Goal: Information Seeking & Learning: Learn about a topic

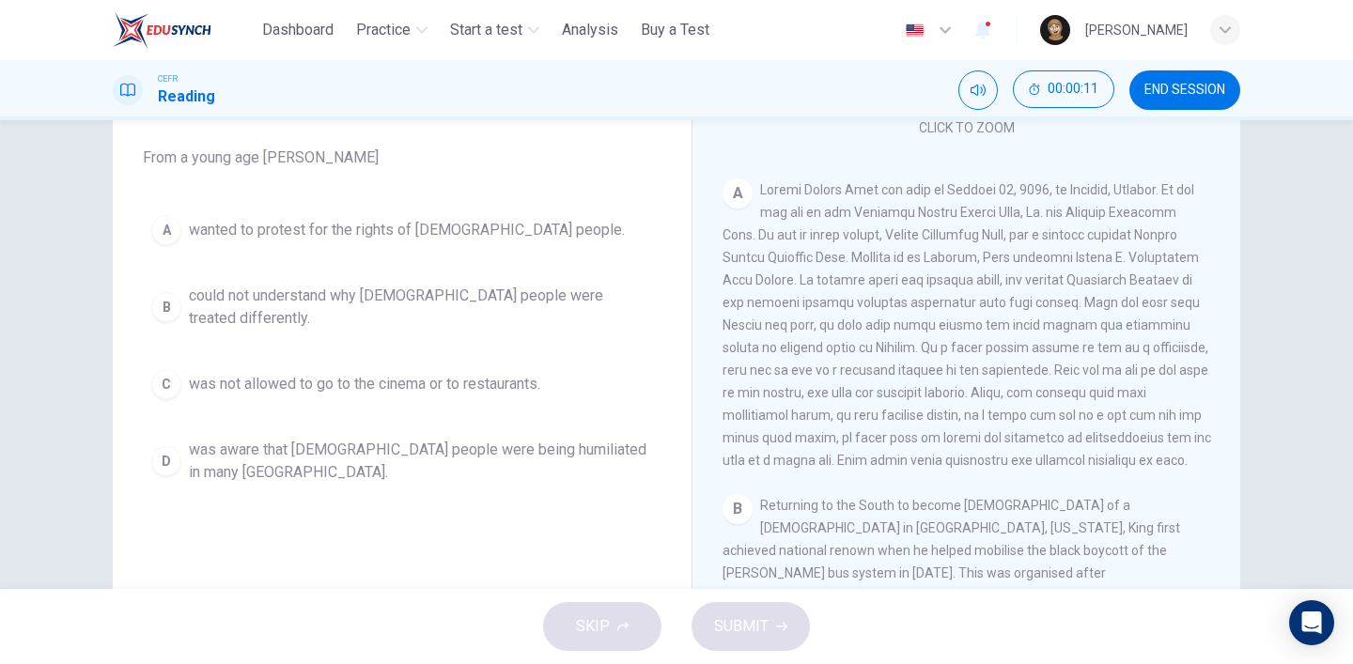
scroll to position [313, 0]
click at [178, 292] on div "B" at bounding box center [166, 307] width 30 height 30
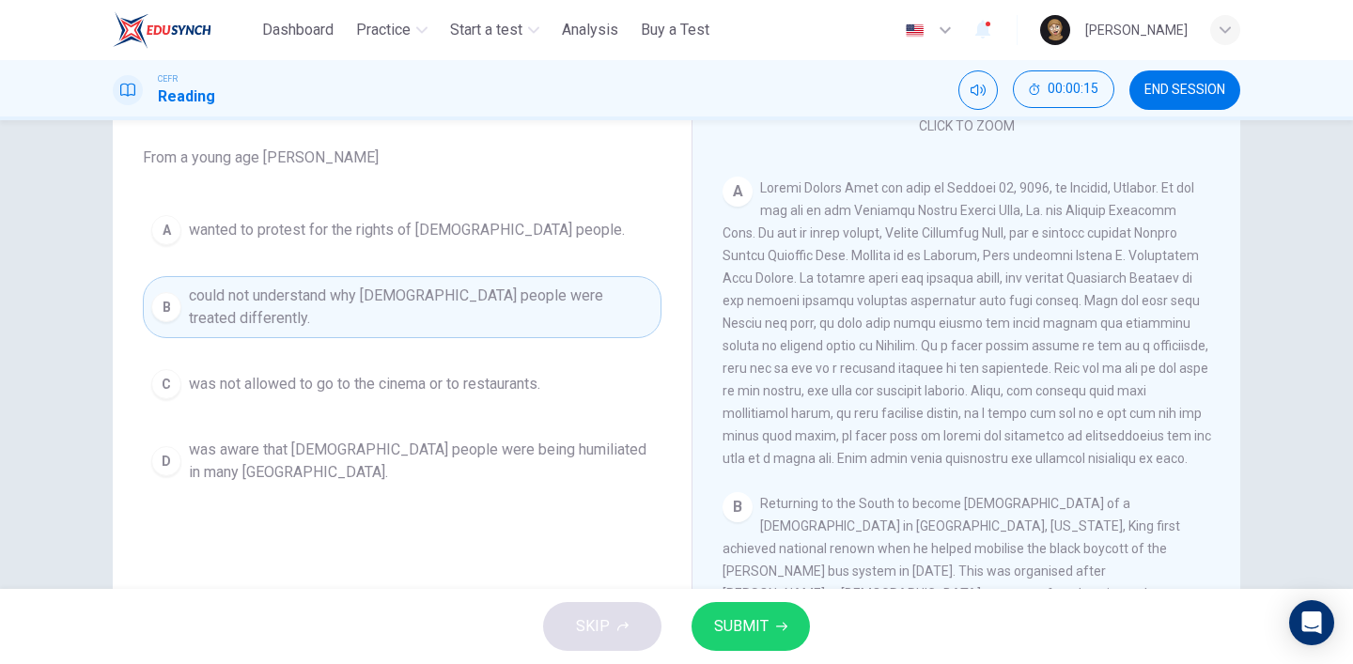
click at [768, 629] on button "SUBMIT" at bounding box center [751, 626] width 118 height 49
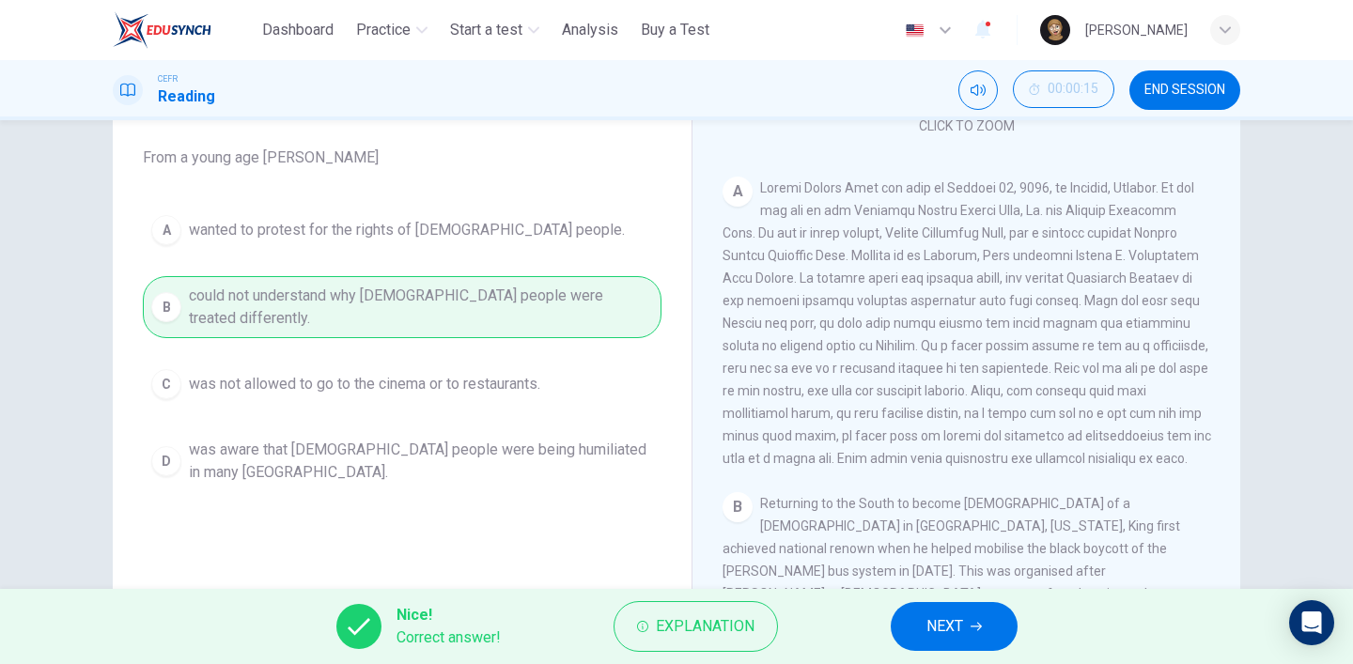
click at [956, 621] on span "NEXT" at bounding box center [945, 627] width 37 height 26
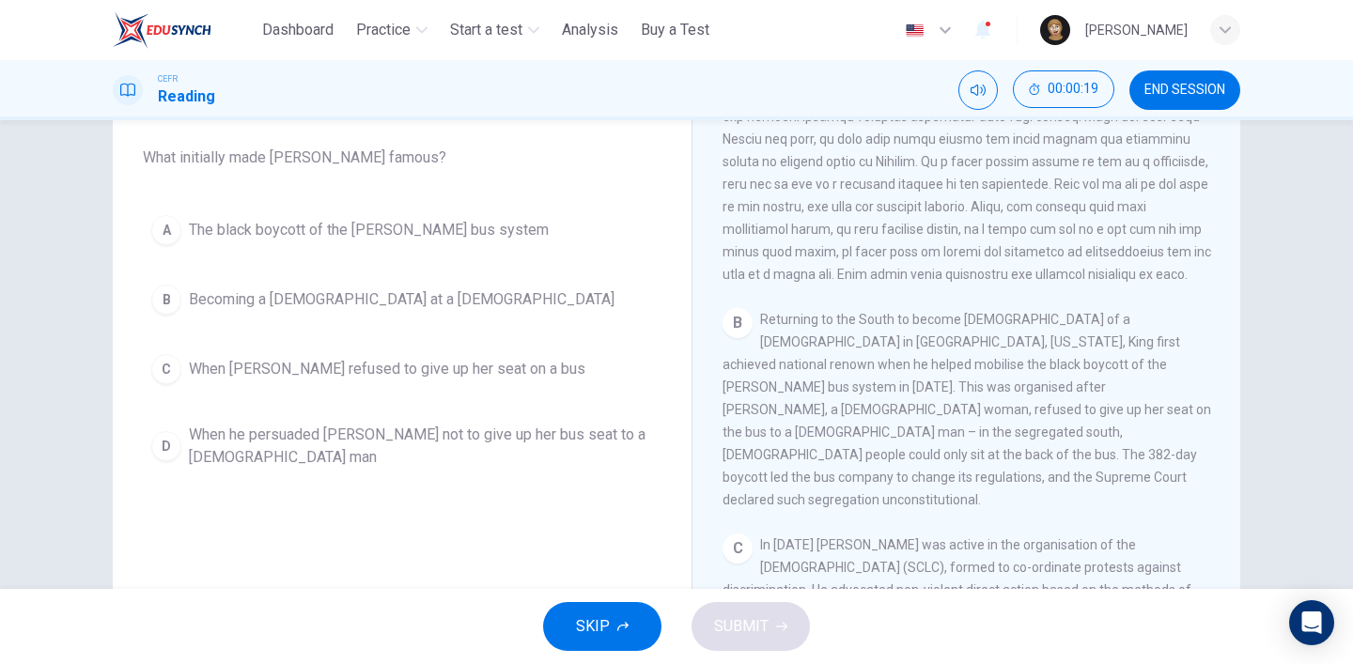
scroll to position [498, 0]
click at [327, 232] on span "The black boycott of the [PERSON_NAME] bus system" at bounding box center [369, 230] width 360 height 23
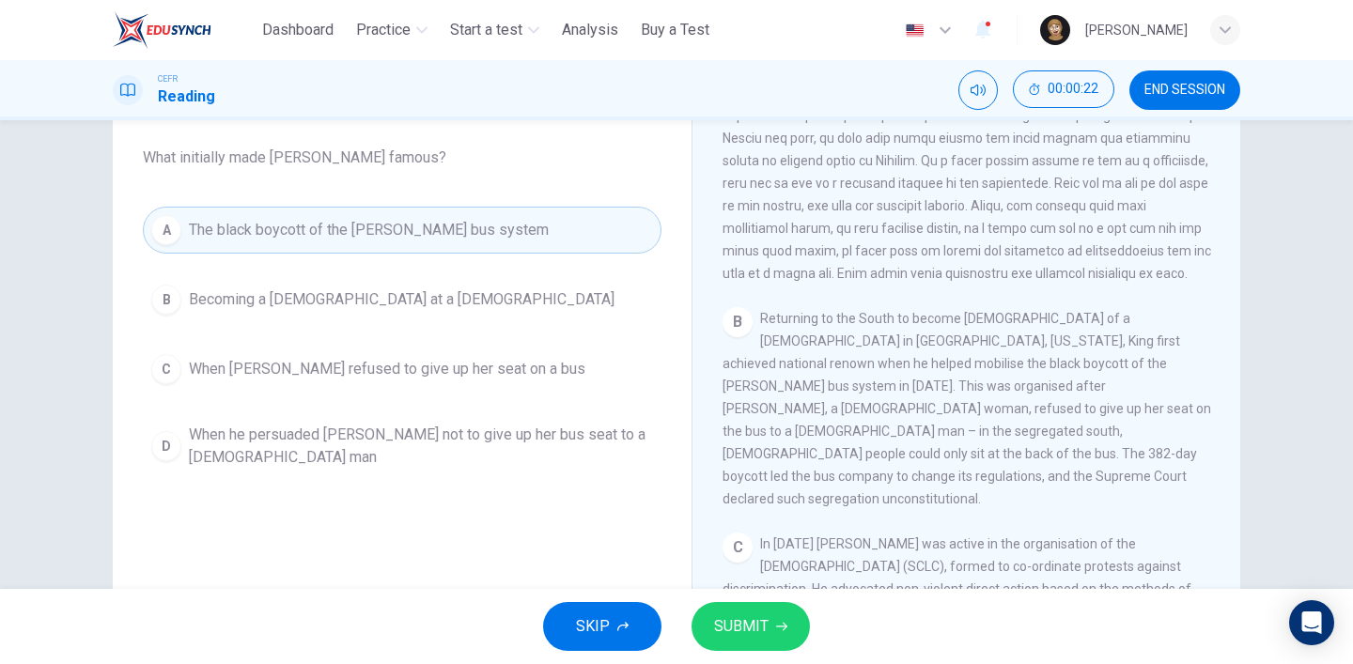
click at [714, 633] on span "SUBMIT" at bounding box center [741, 627] width 55 height 26
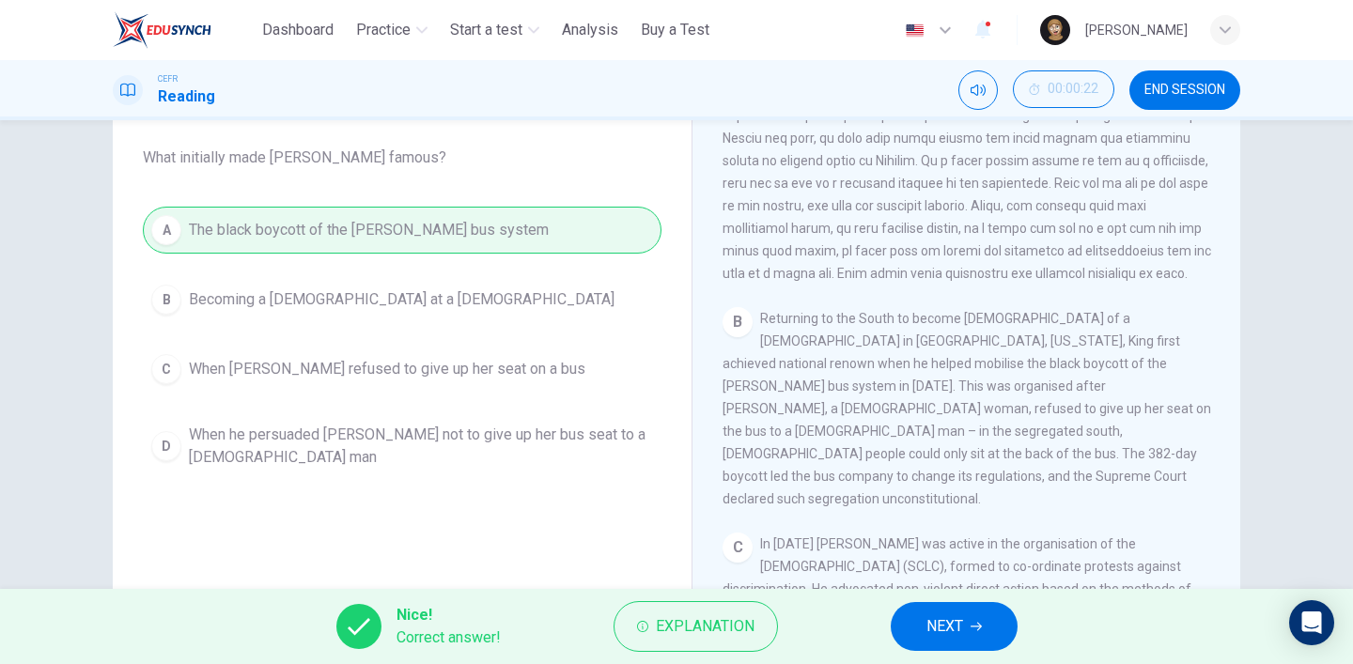
click at [941, 622] on span "NEXT" at bounding box center [945, 627] width 37 height 26
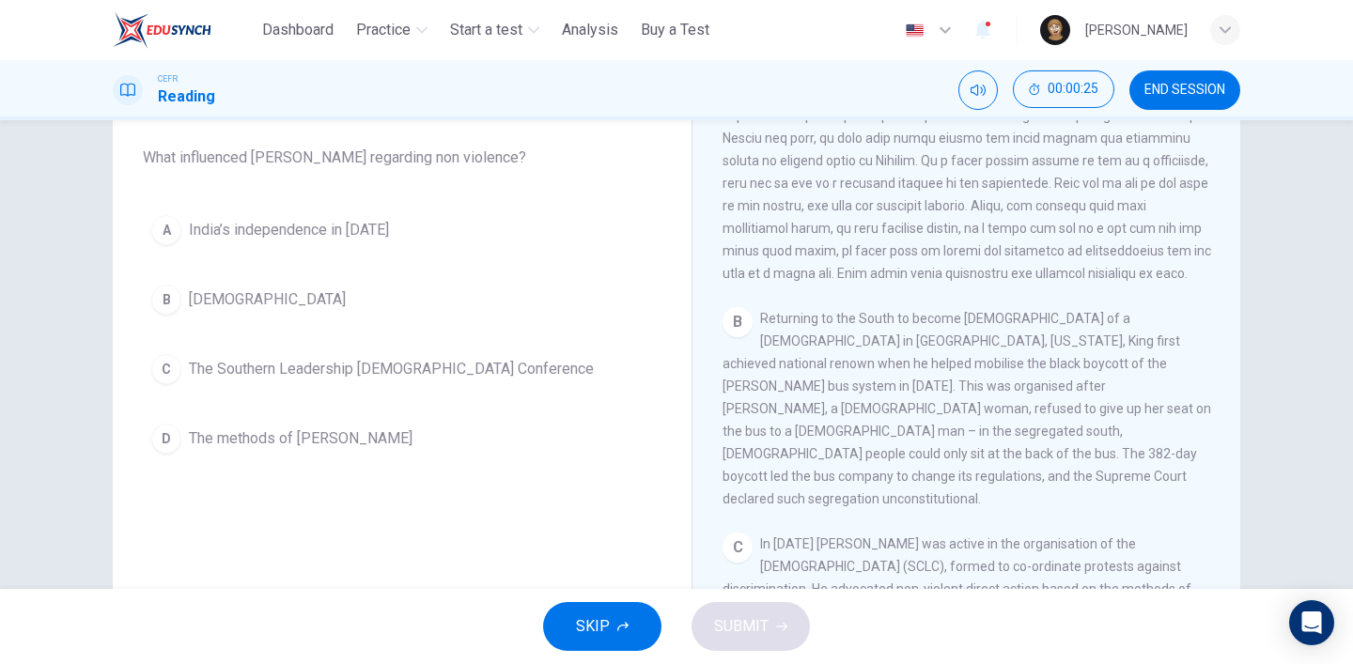
click at [383, 227] on button "A India’s independence in [DATE]" at bounding box center [402, 230] width 519 height 47
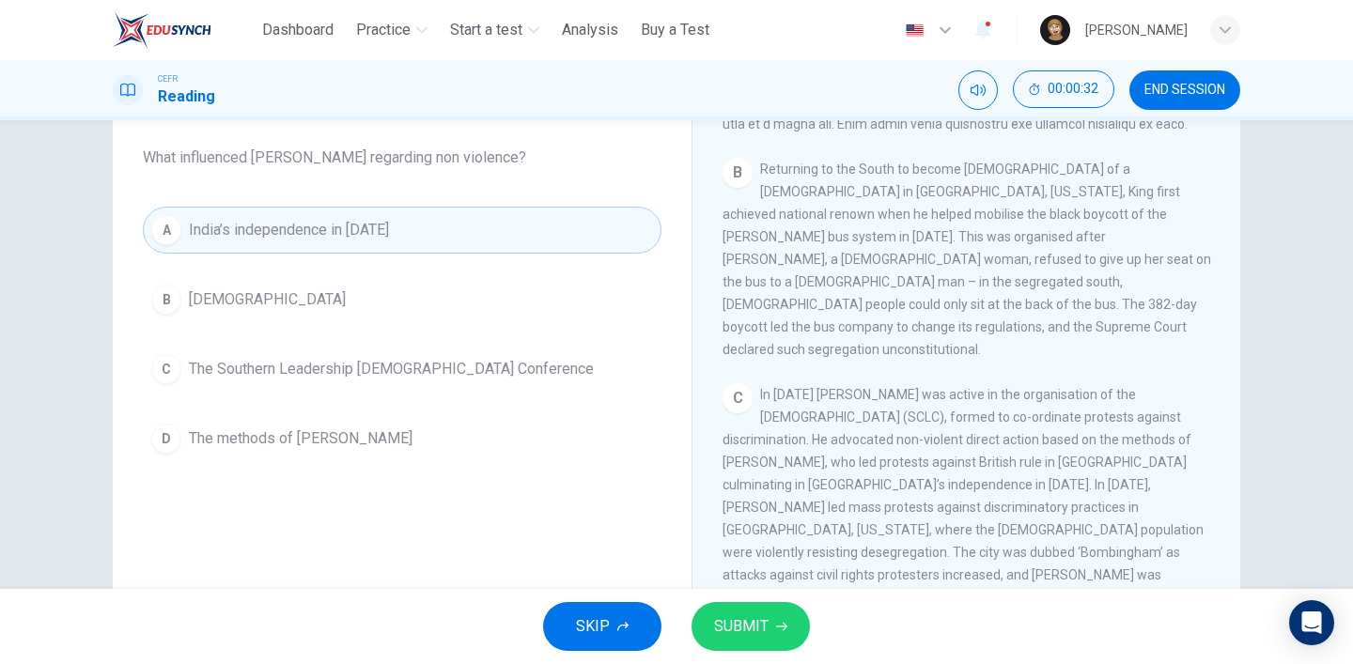
scroll to position [648, 0]
click at [347, 435] on button "D The methods of [PERSON_NAME]" at bounding box center [402, 438] width 519 height 47
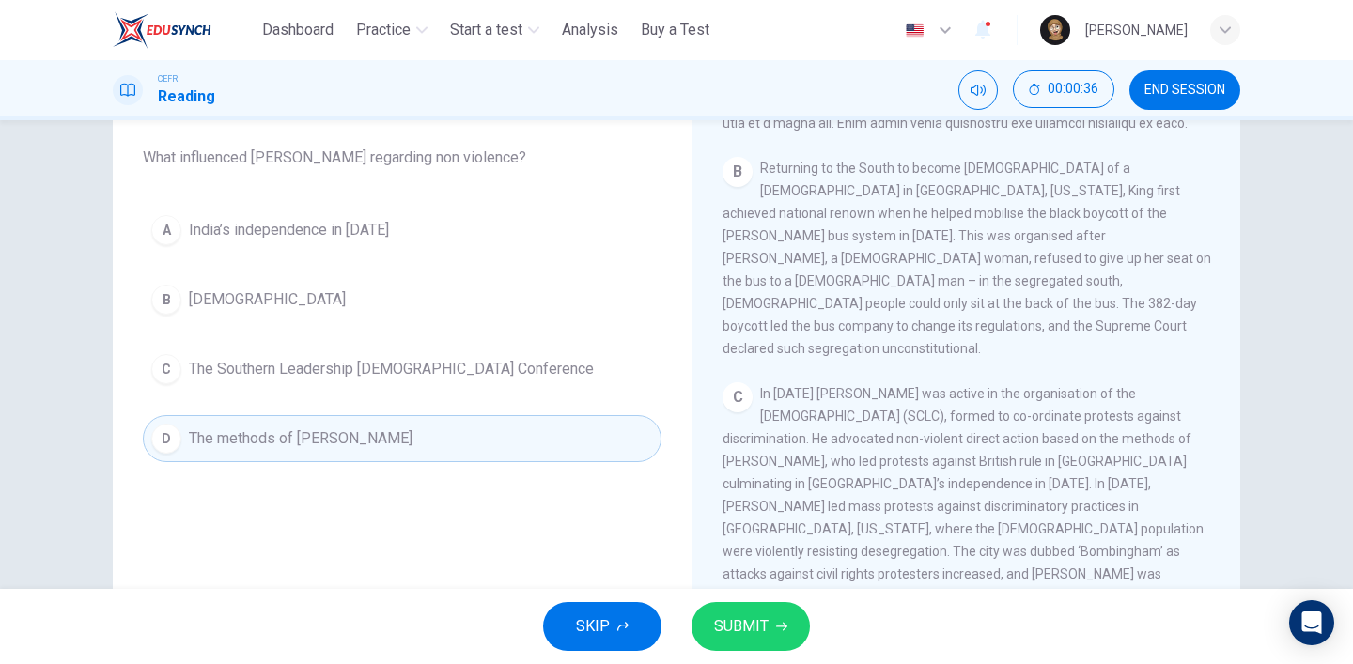
click at [779, 634] on button "SUBMIT" at bounding box center [751, 626] width 118 height 49
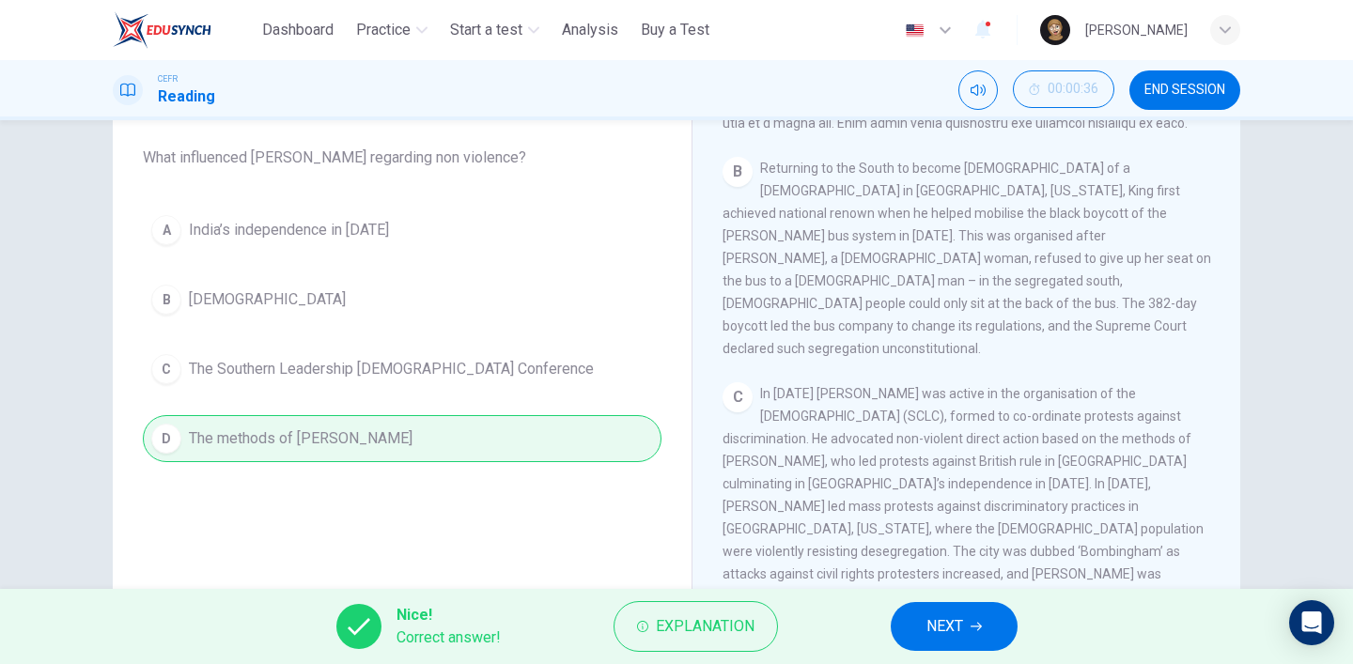
click at [974, 631] on icon "button" at bounding box center [976, 626] width 11 height 11
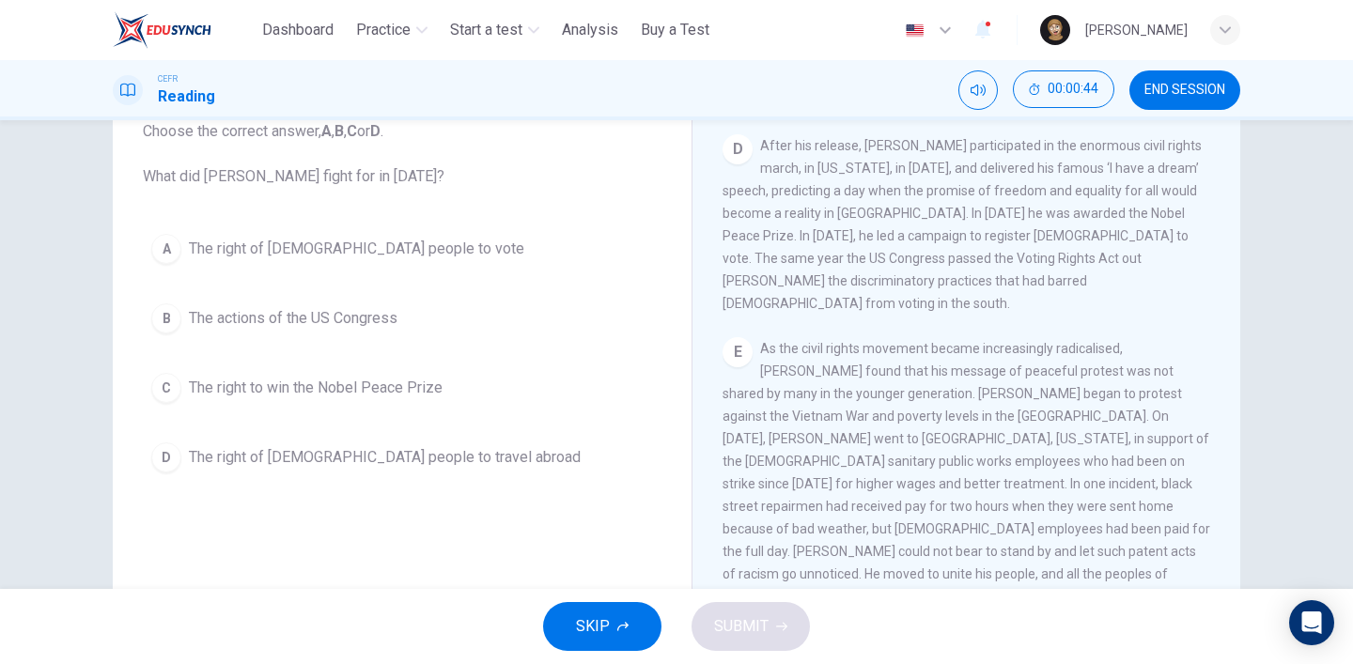
scroll to position [1171, 0]
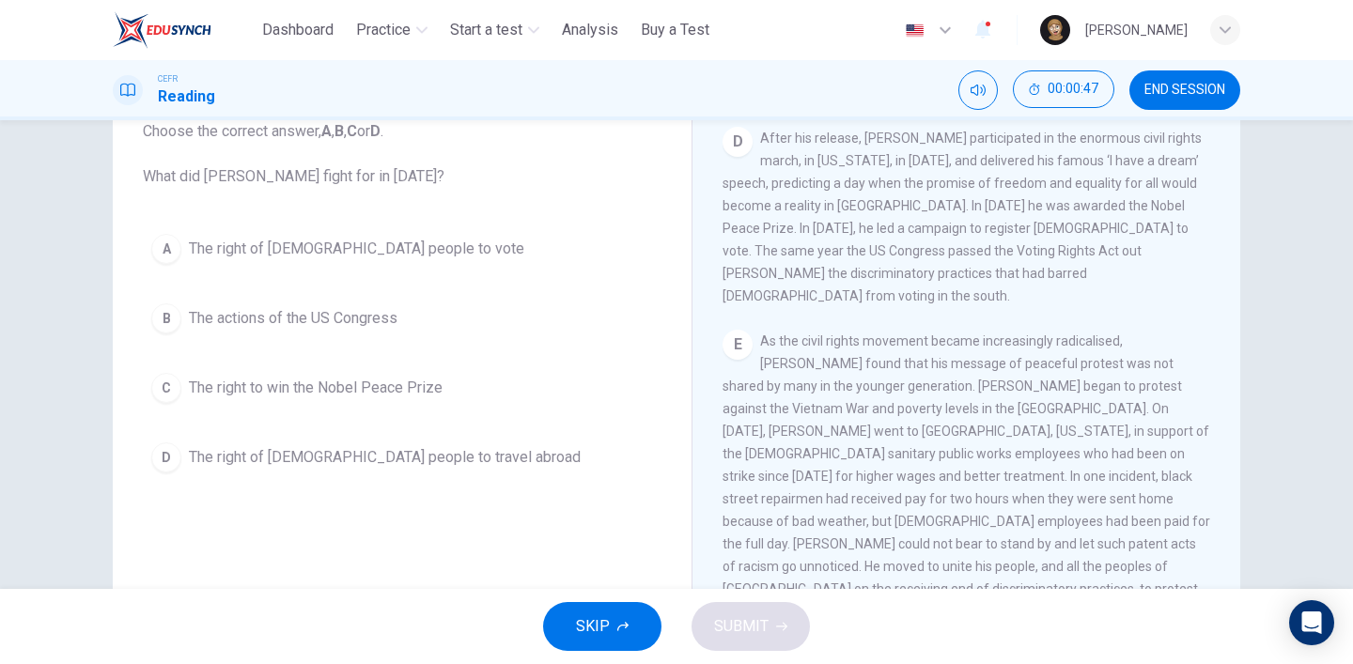
click at [379, 252] on span "The right of [DEMOGRAPHIC_DATA] people to vote" at bounding box center [356, 249] width 335 height 23
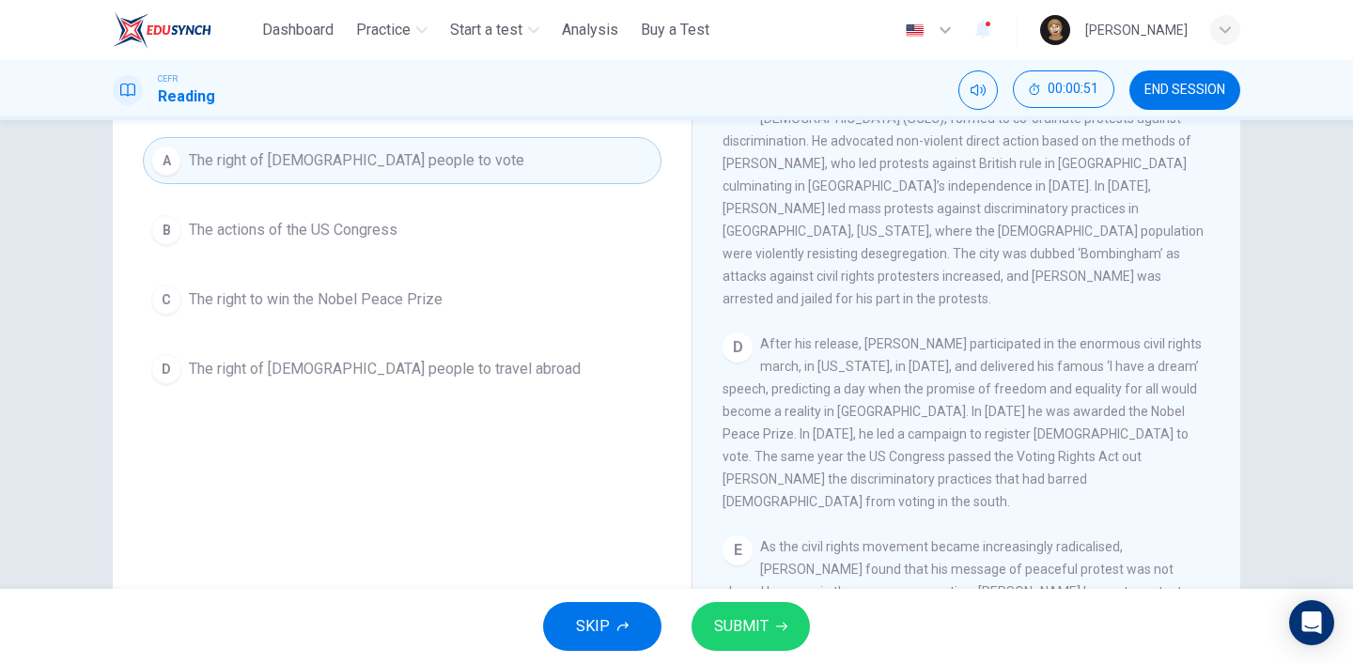
scroll to position [868, 0]
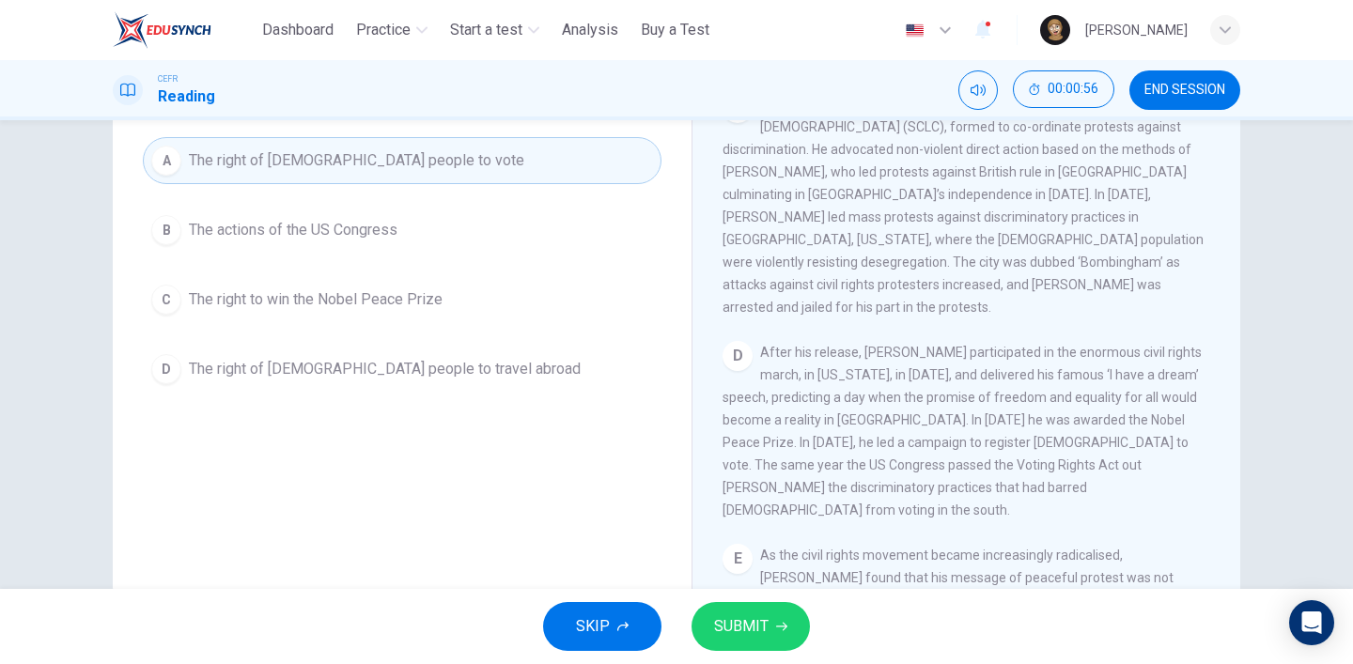
click at [714, 614] on span "SUBMIT" at bounding box center [741, 627] width 55 height 26
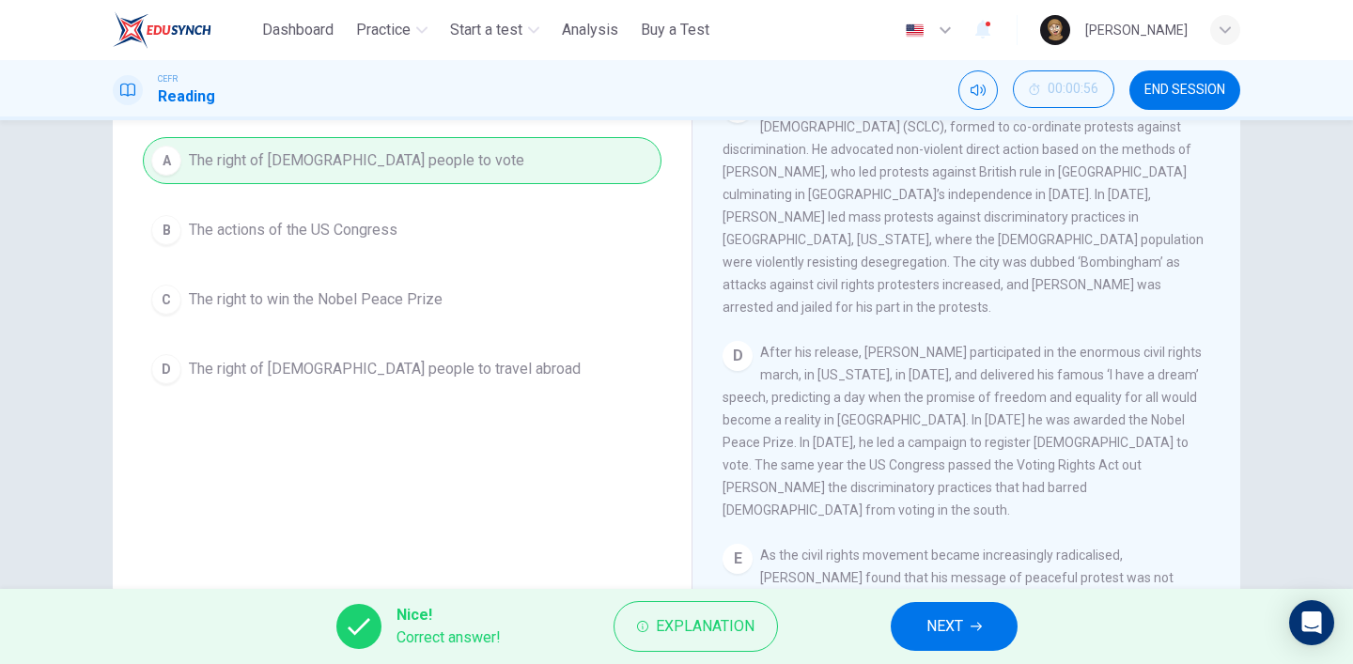
click at [935, 607] on button "NEXT" at bounding box center [954, 626] width 127 height 49
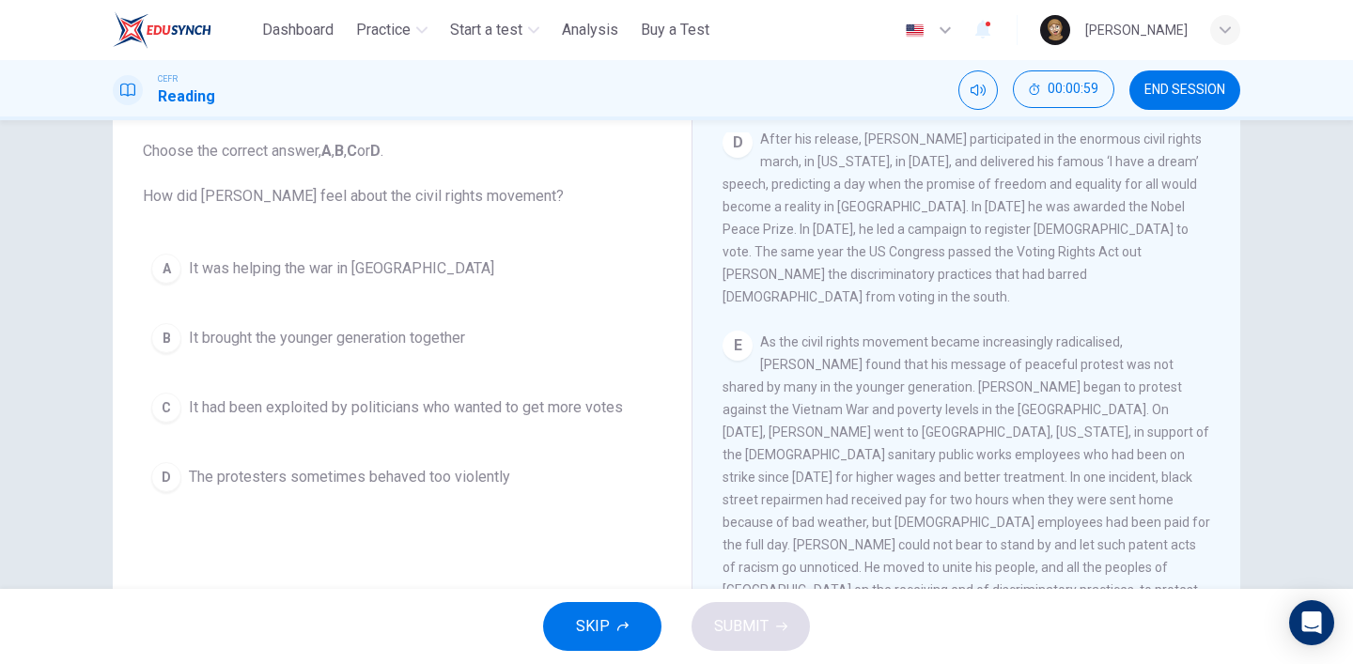
scroll to position [1206, 0]
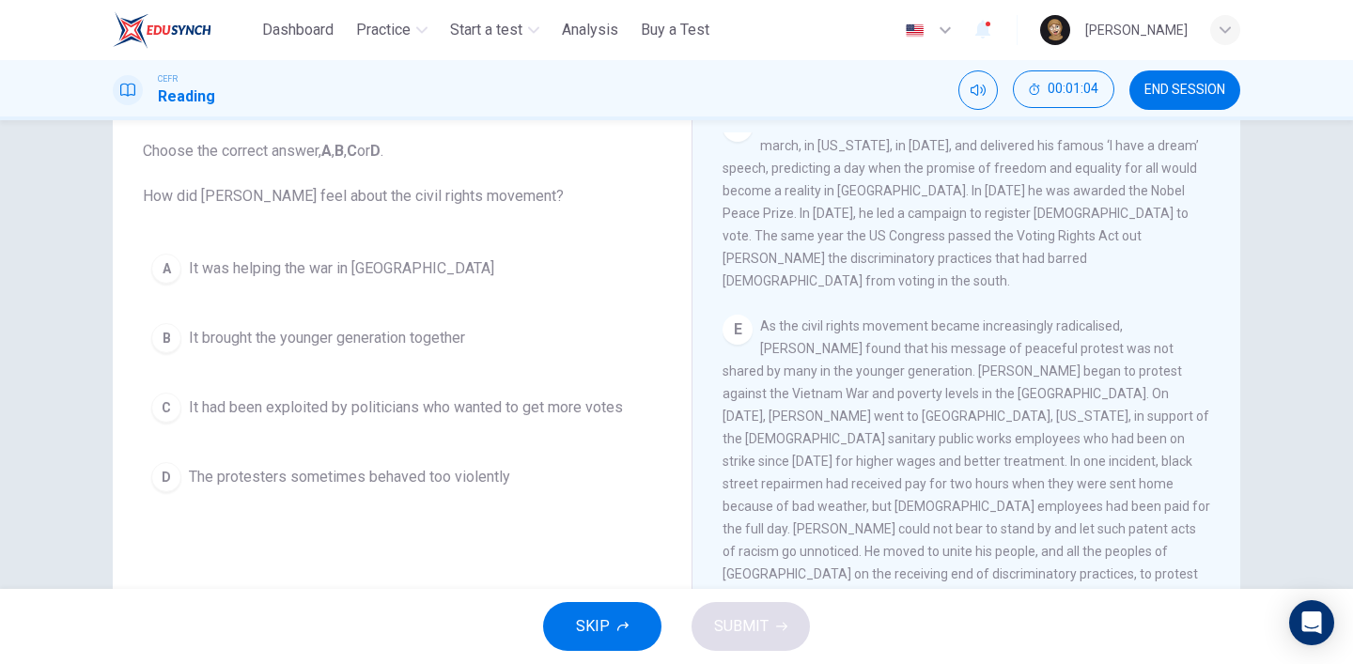
click at [479, 477] on span "The protesters sometimes behaved too violently" at bounding box center [349, 477] width 321 height 23
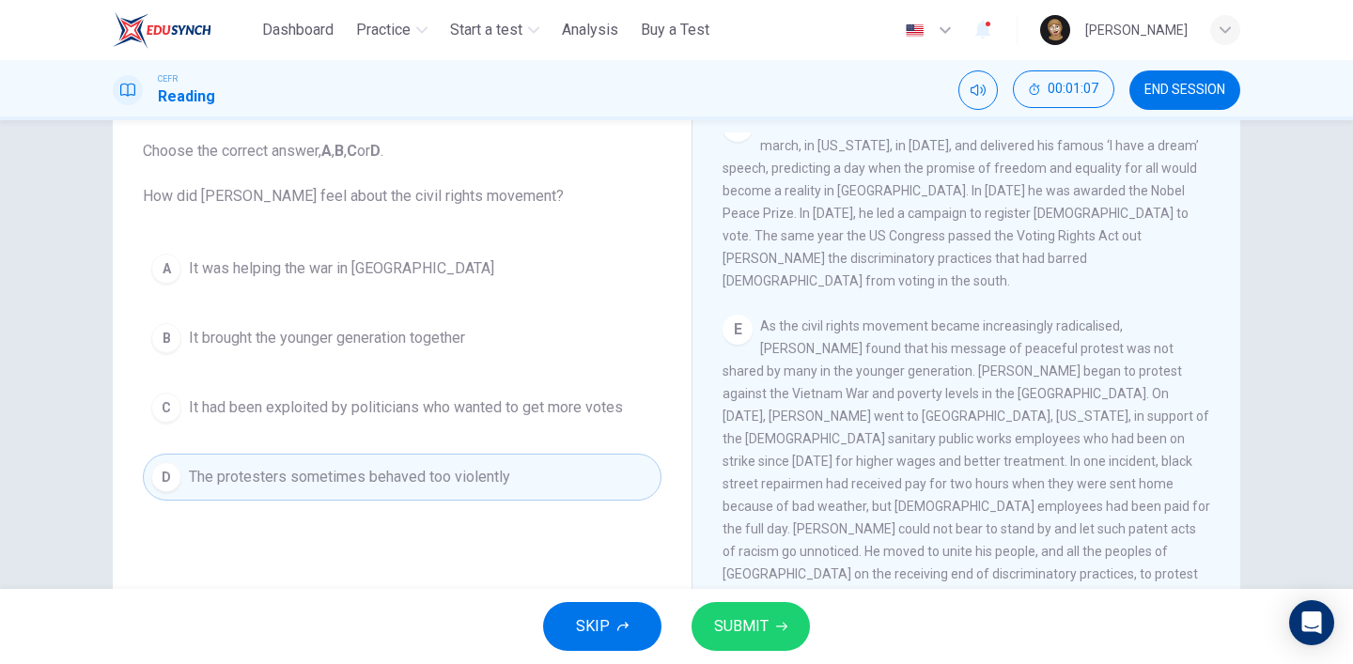
click at [751, 620] on span "SUBMIT" at bounding box center [741, 627] width 55 height 26
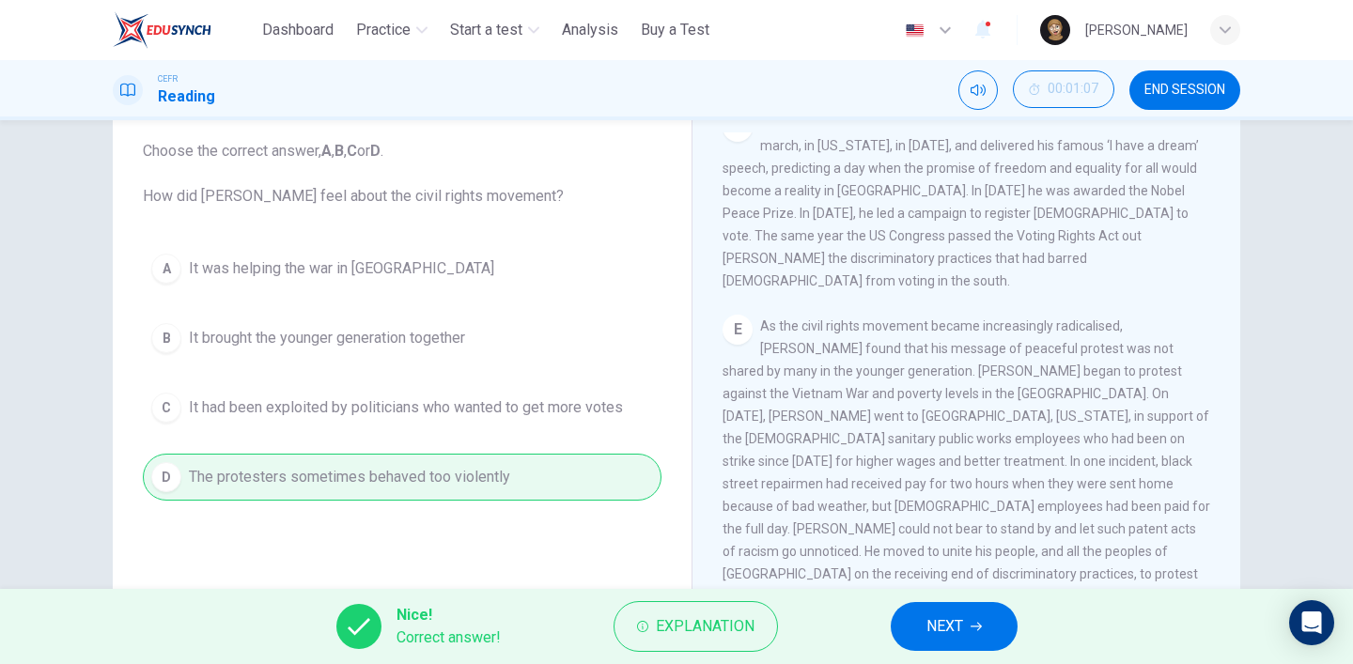
click at [934, 629] on span "NEXT" at bounding box center [945, 627] width 37 height 26
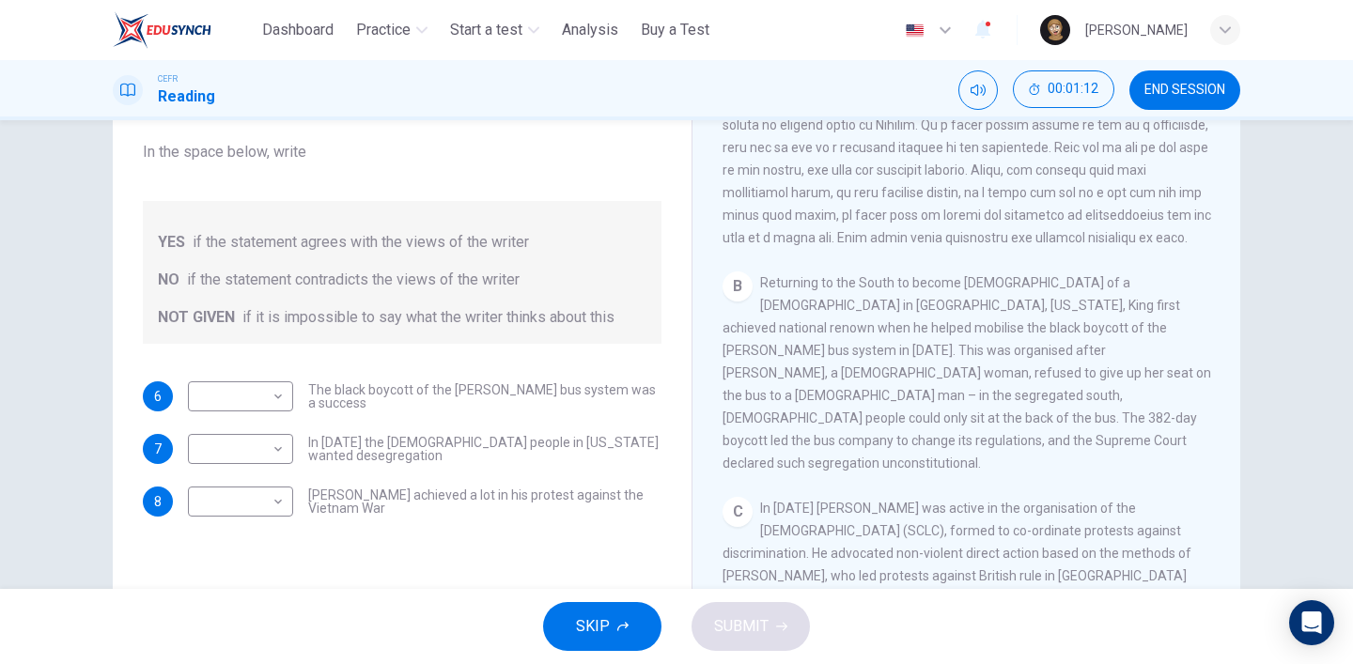
scroll to position [507, 0]
click at [239, 388] on body "This site uses cookies, as explained in our Privacy Policy . If you agree to th…" at bounding box center [676, 332] width 1353 height 664
click at [256, 420] on li "YES" at bounding box center [240, 427] width 105 height 30
type input "***"
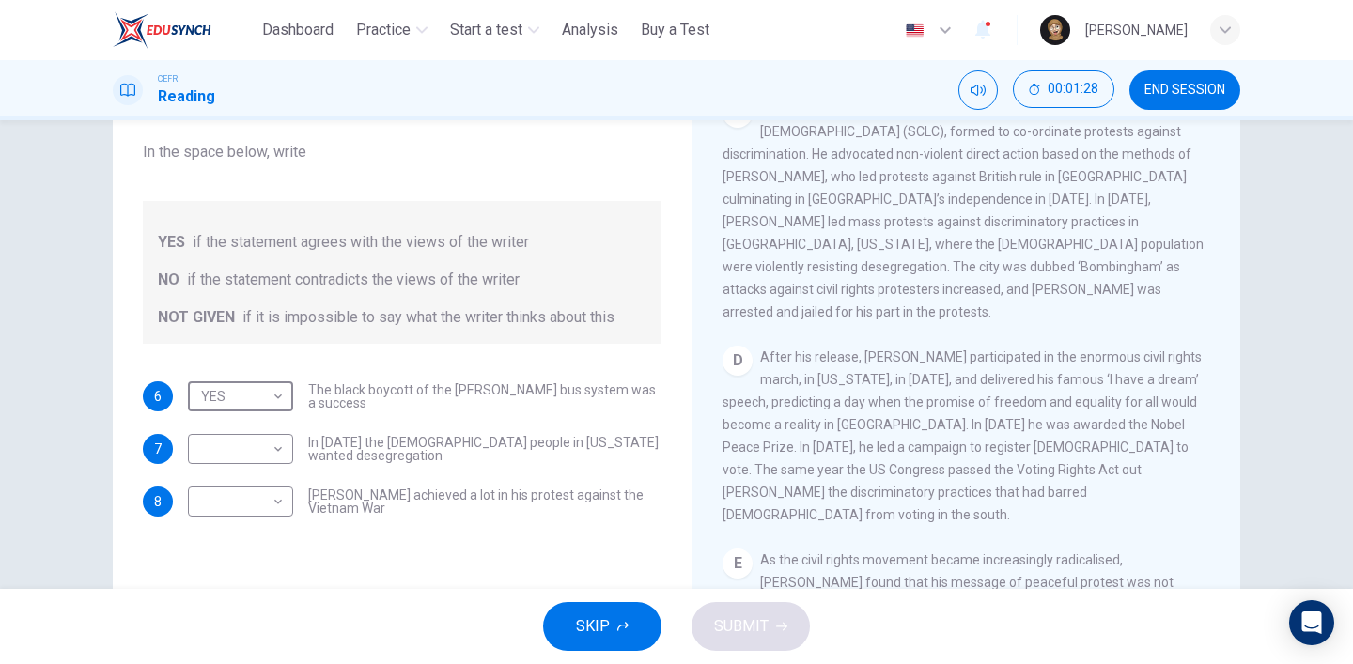
scroll to position [906, 0]
click at [254, 452] on body "This site uses cookies, as explained in our Privacy Policy . If you agree to th…" at bounding box center [676, 332] width 1353 height 664
click at [269, 522] on li "NO" at bounding box center [240, 509] width 105 height 30
type input "**"
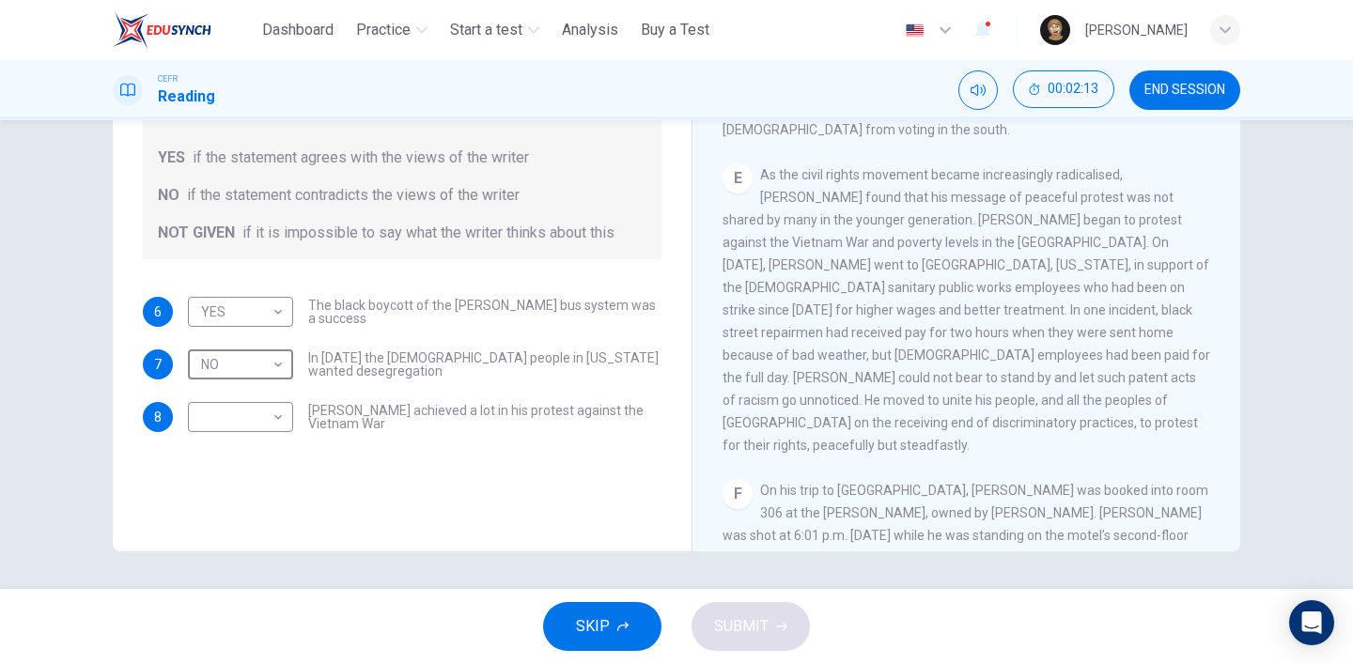
scroll to position [258, 0]
click at [276, 413] on body "This site uses cookies, as explained in our Privacy Policy . If you agree to th…" at bounding box center [676, 332] width 1353 height 664
click at [285, 503] on li "NOT GIVEN" at bounding box center [240, 508] width 105 height 30
type input "*********"
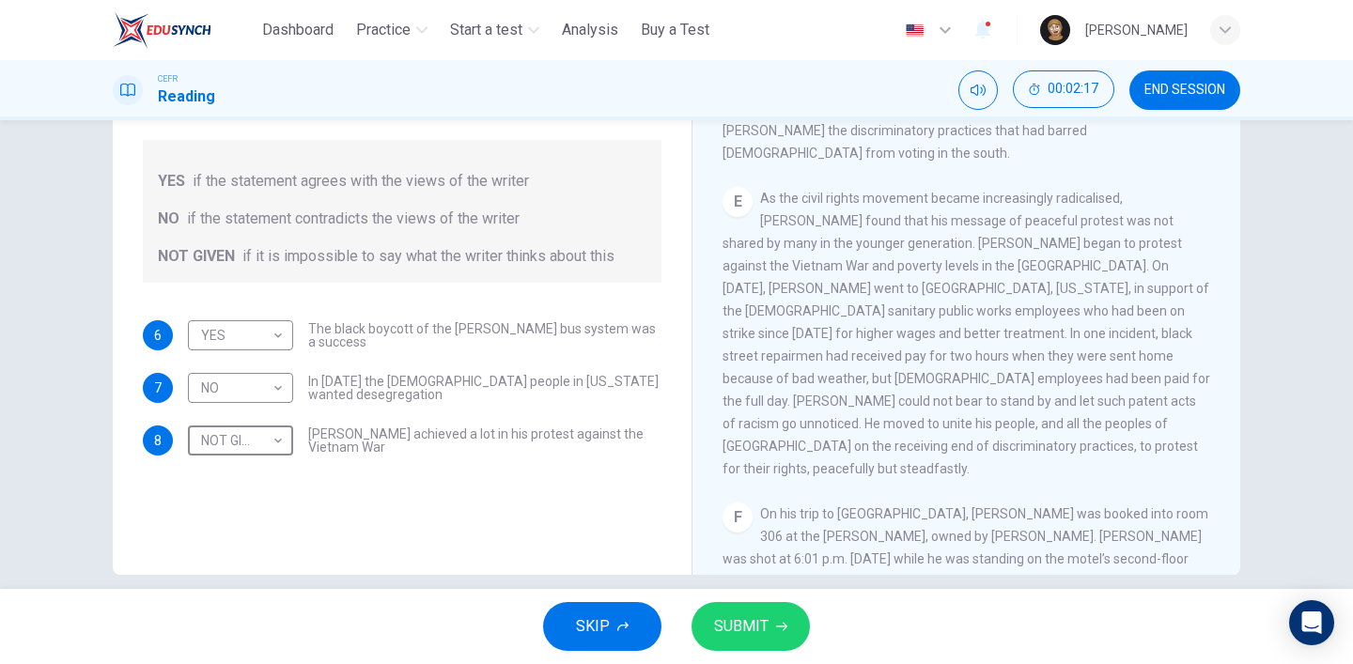
scroll to position [230, 0]
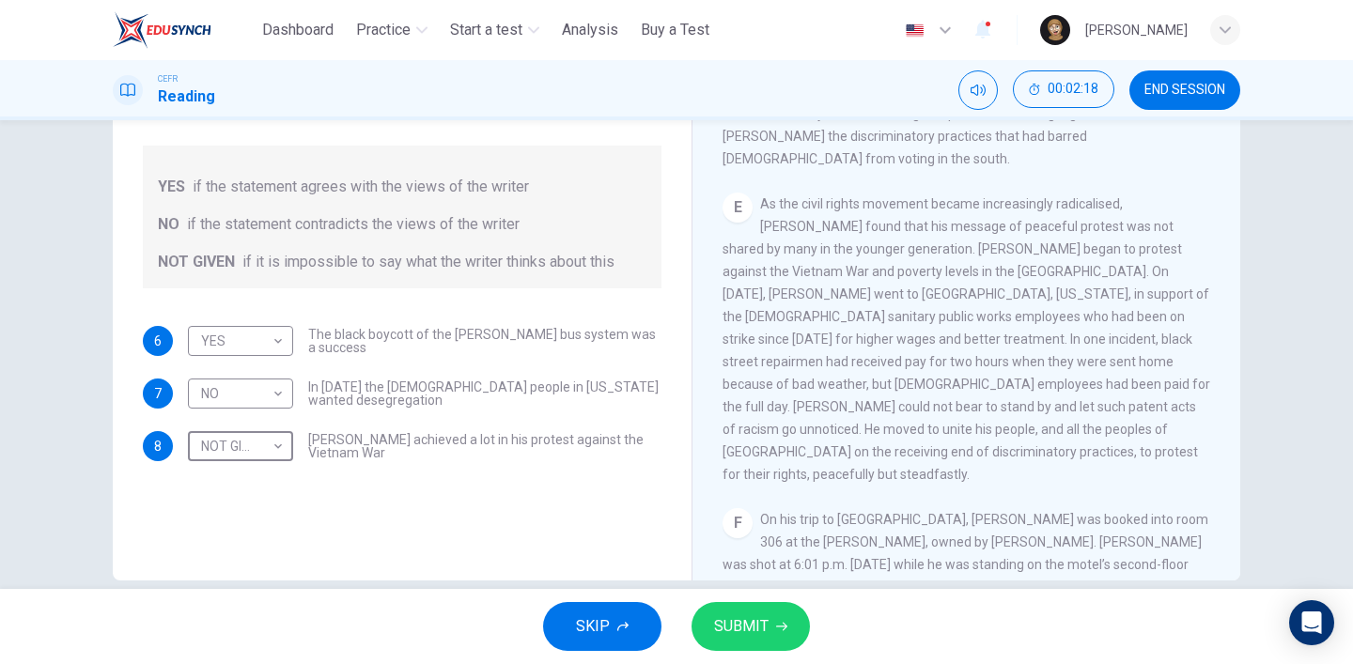
click at [758, 625] on span "SUBMIT" at bounding box center [741, 627] width 55 height 26
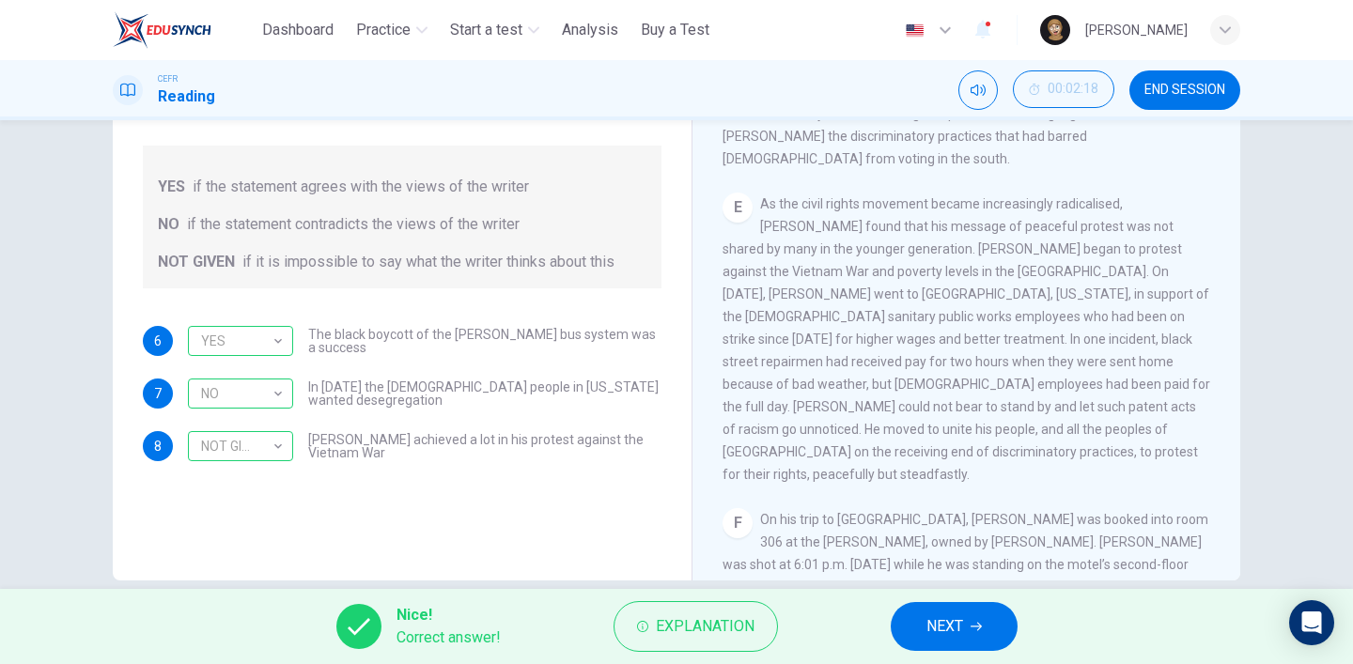
click at [965, 626] on button "NEXT" at bounding box center [954, 626] width 127 height 49
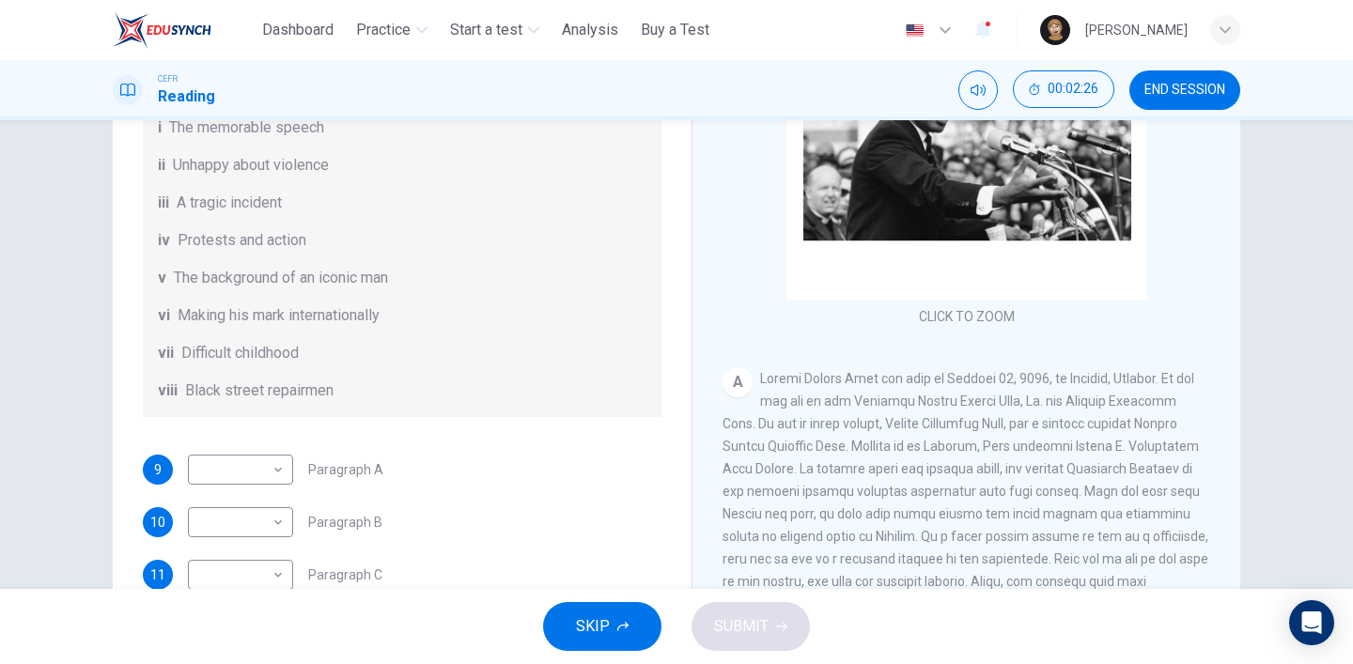
scroll to position [177, 0]
click at [257, 495] on body "This site uses cookies, as explained in our Privacy Policy . If you agree to th…" at bounding box center [676, 332] width 1353 height 664
click at [263, 547] on li "v" at bounding box center [240, 544] width 105 height 30
type input "*"
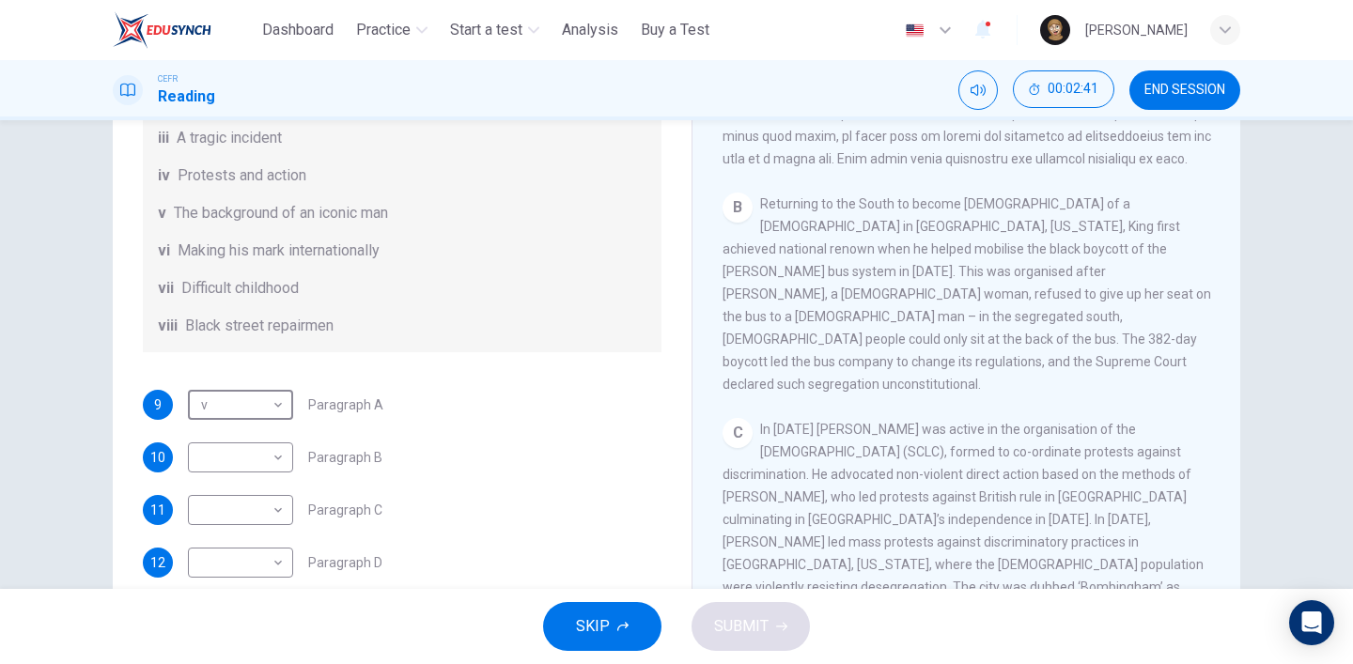
scroll to position [243, 0]
click at [273, 485] on body "This site uses cookies, as explained in our Privacy Policy . If you agree to th…" at bounding box center [676, 332] width 1353 height 664
click at [266, 517] on li "iv" at bounding box center [240, 514] width 105 height 30
type input "**"
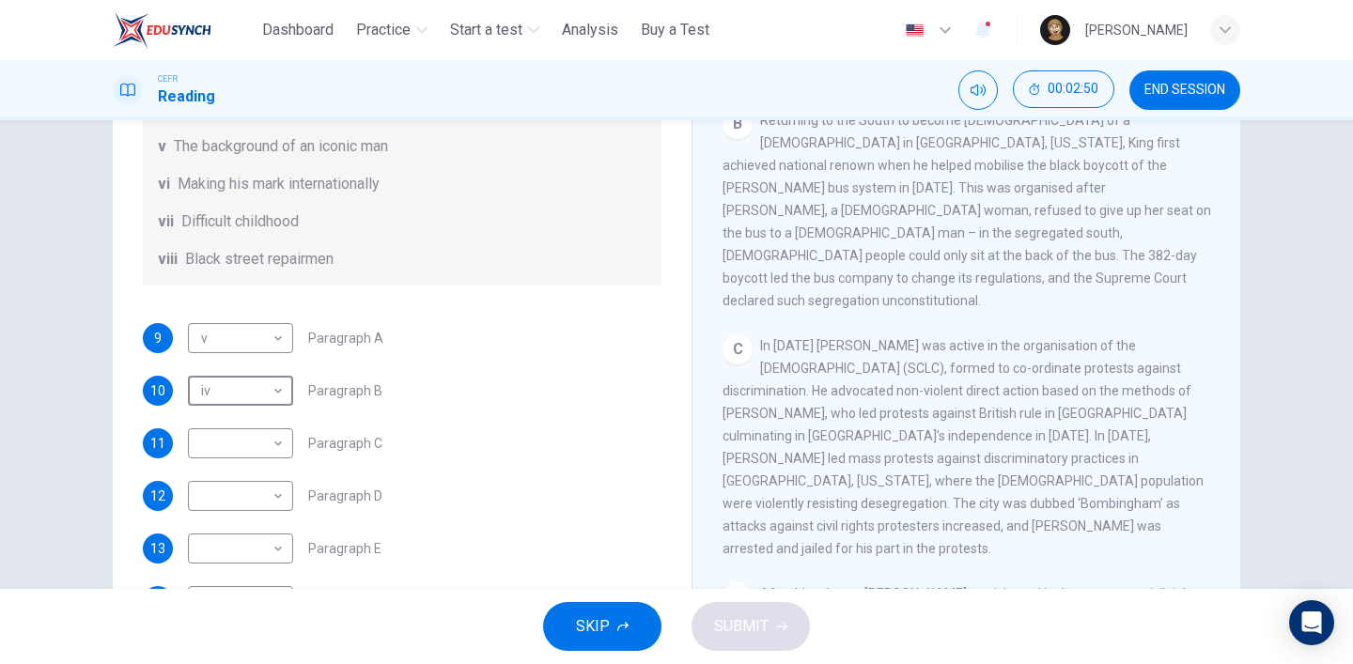
scroll to position [259, 0]
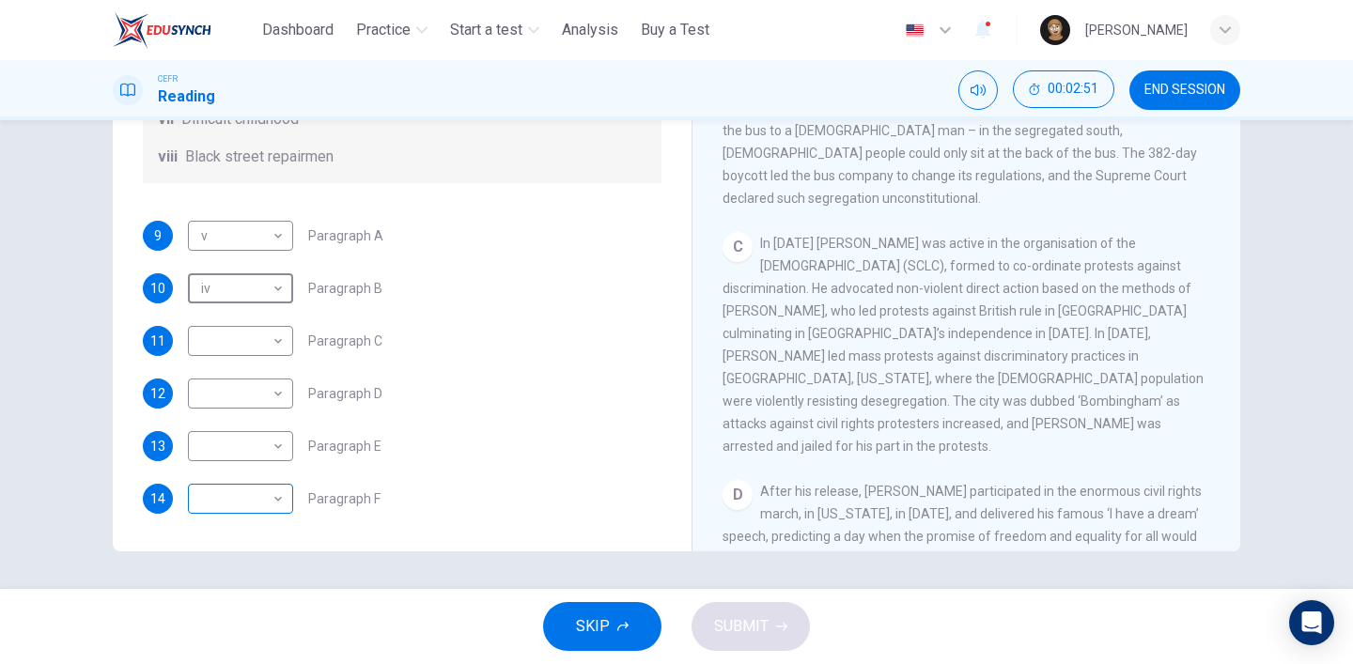
click at [257, 483] on body "This site uses cookies, as explained in our Privacy Policy . If you agree to th…" at bounding box center [676, 332] width 1353 height 664
click at [266, 483] on li "iii" at bounding box center [240, 484] width 105 height 30
type input "***"
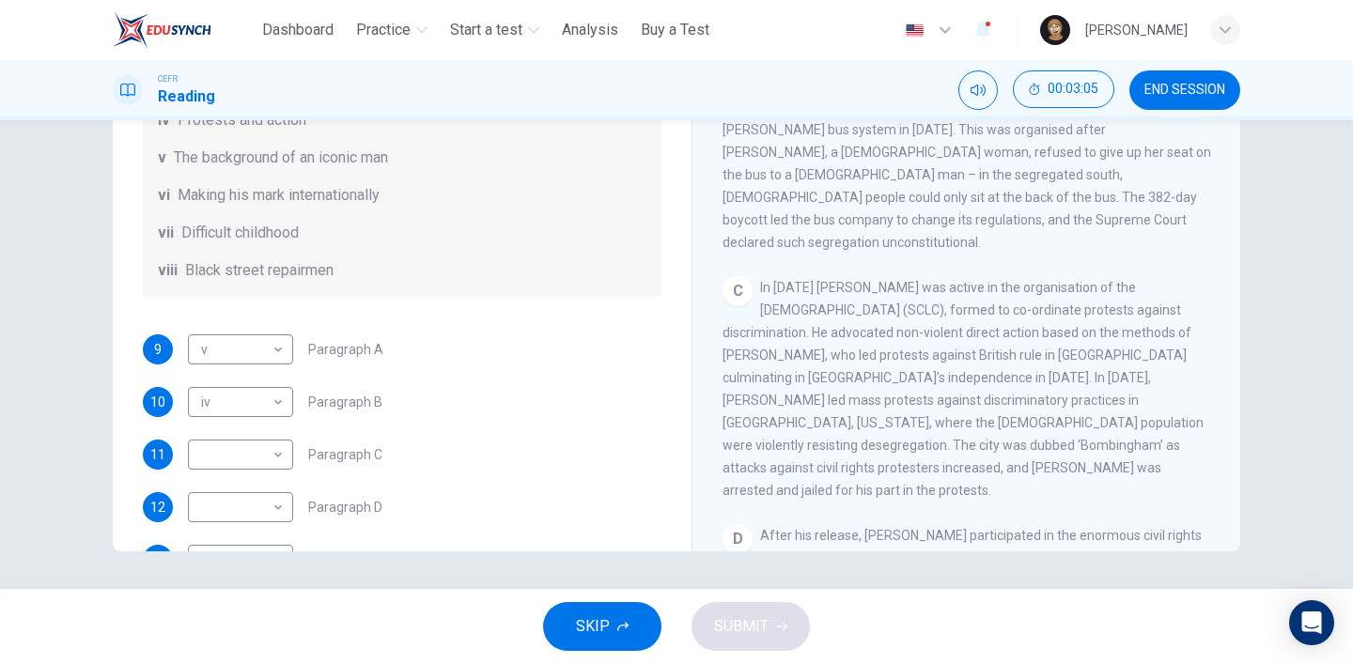
scroll to position [197, 0]
click at [266, 470] on body "This site uses cookies, as explained in our Privacy Policy . If you agree to th…" at bounding box center [676, 332] width 1353 height 664
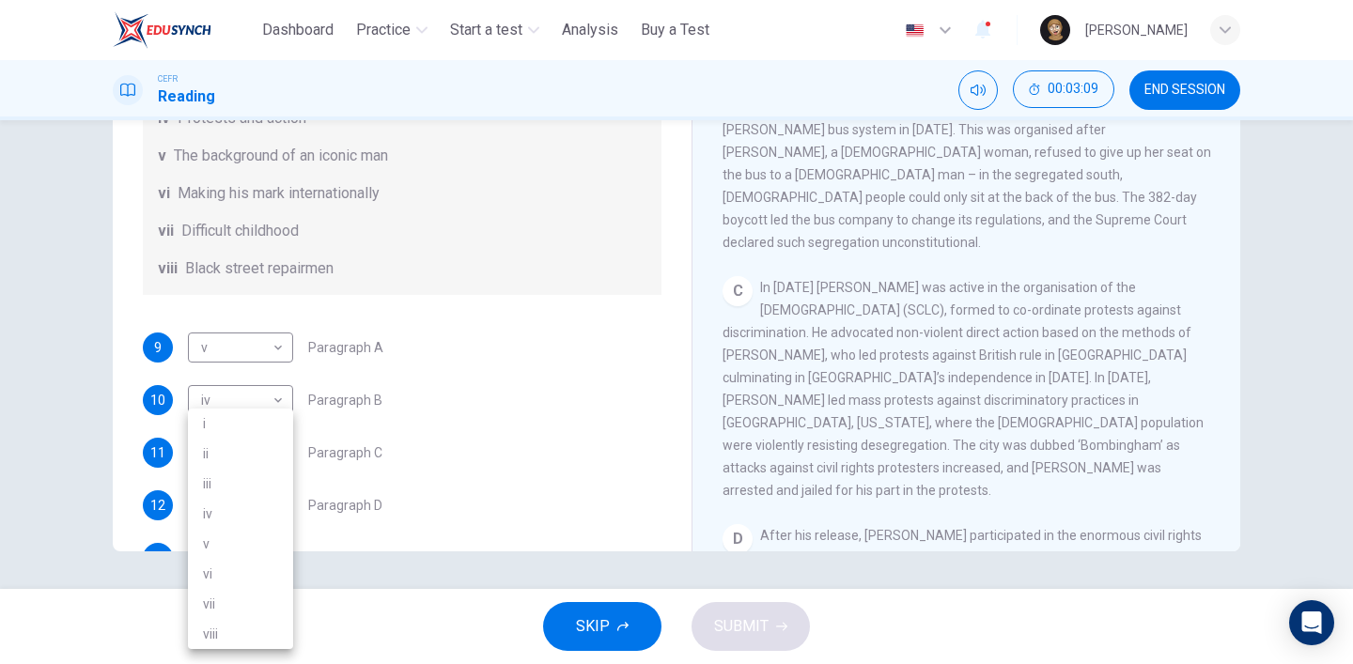
click at [437, 386] on div at bounding box center [676, 332] width 1353 height 664
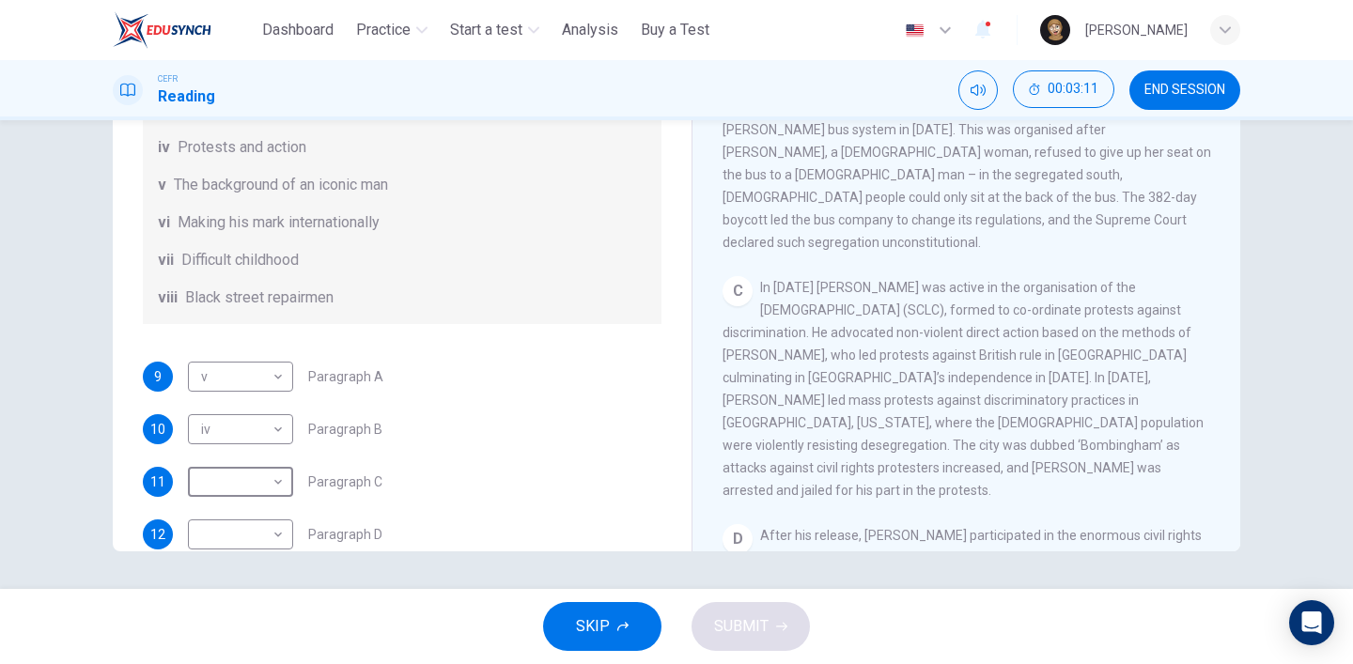
scroll to position [215, 0]
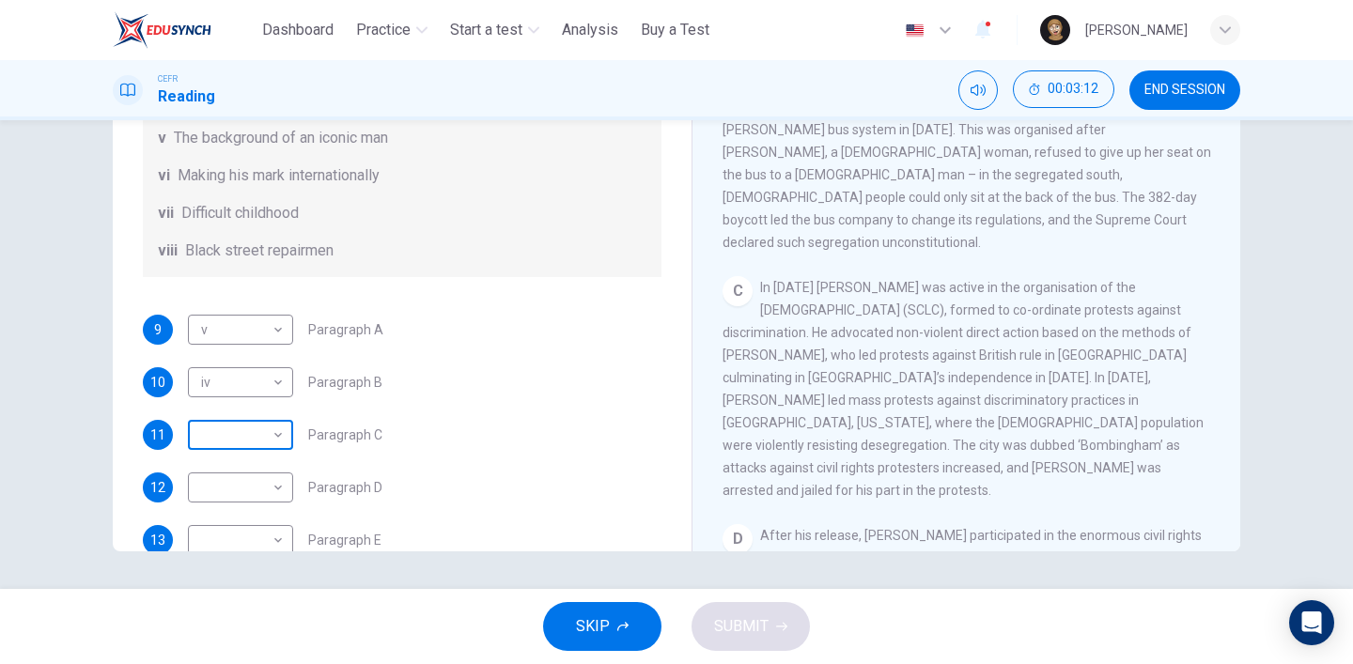
click at [253, 462] on body "This site uses cookies, as explained in our Privacy Policy . If you agree to th…" at bounding box center [676, 332] width 1353 height 664
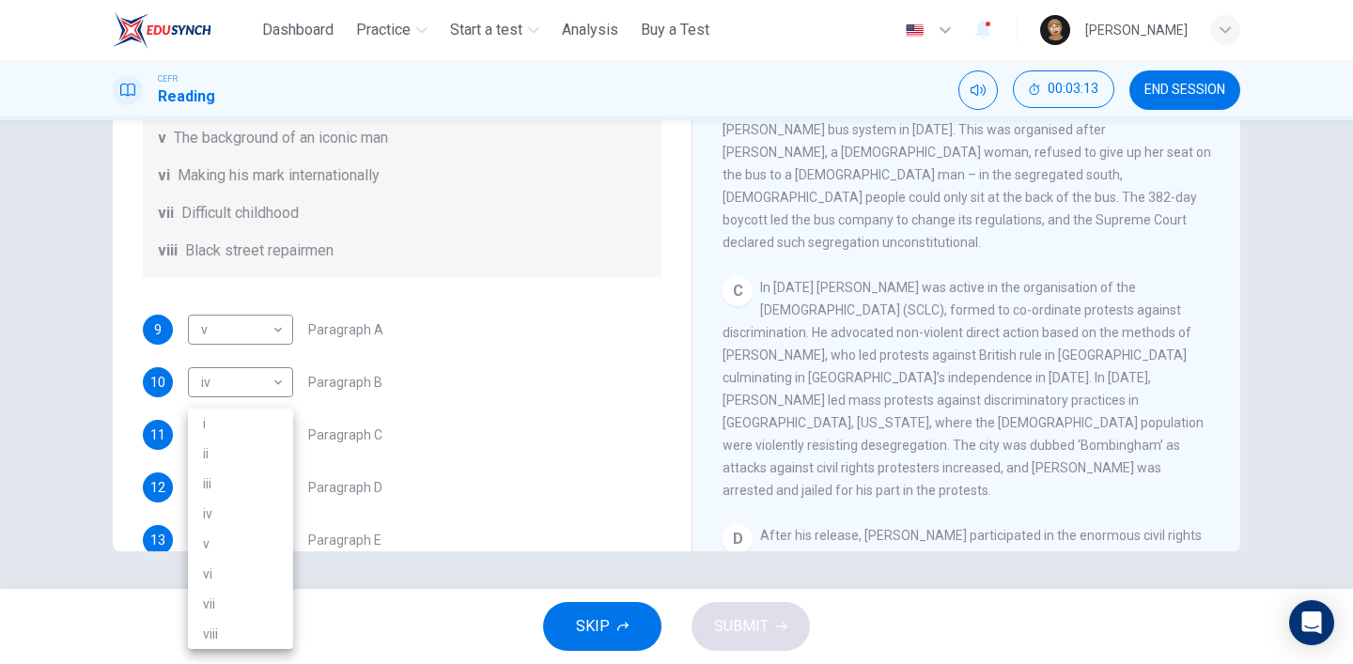
click at [265, 460] on li "ii" at bounding box center [240, 454] width 105 height 30
type input "**"
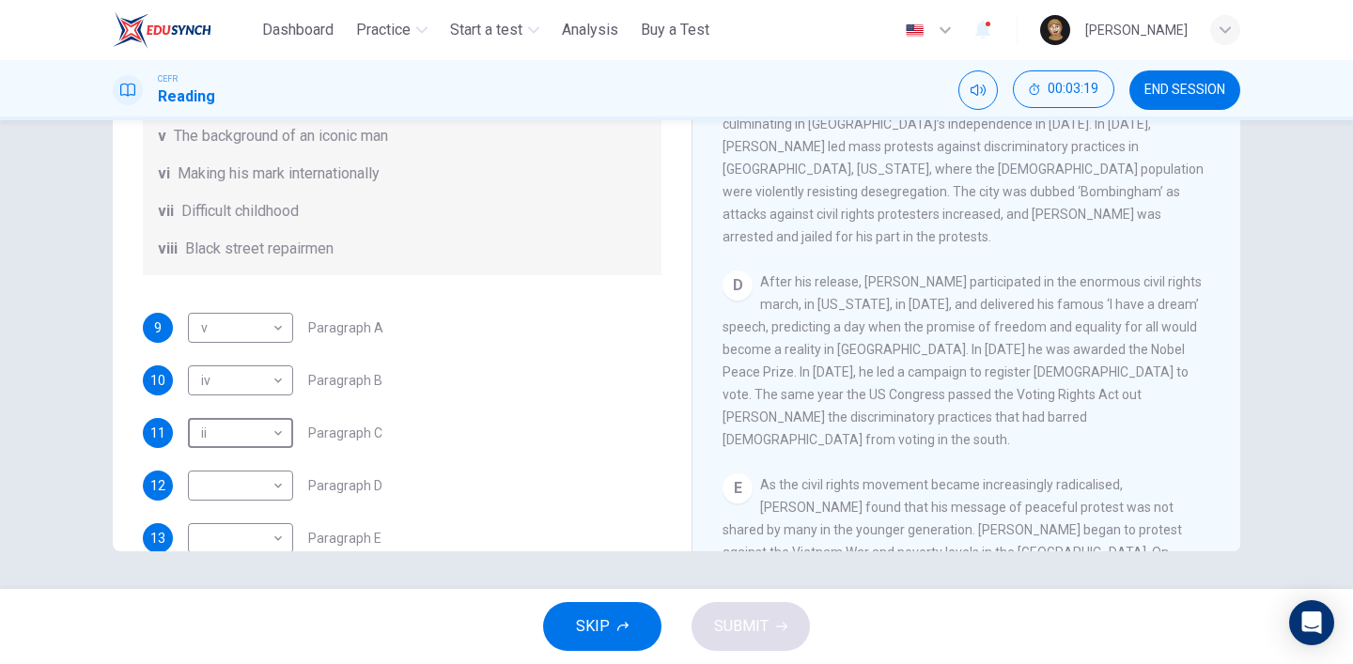
scroll to position [220, 0]
click at [275, 506] on body "This site uses cookies, as explained in our Privacy Policy . If you agree to th…" at bounding box center [676, 332] width 1353 height 664
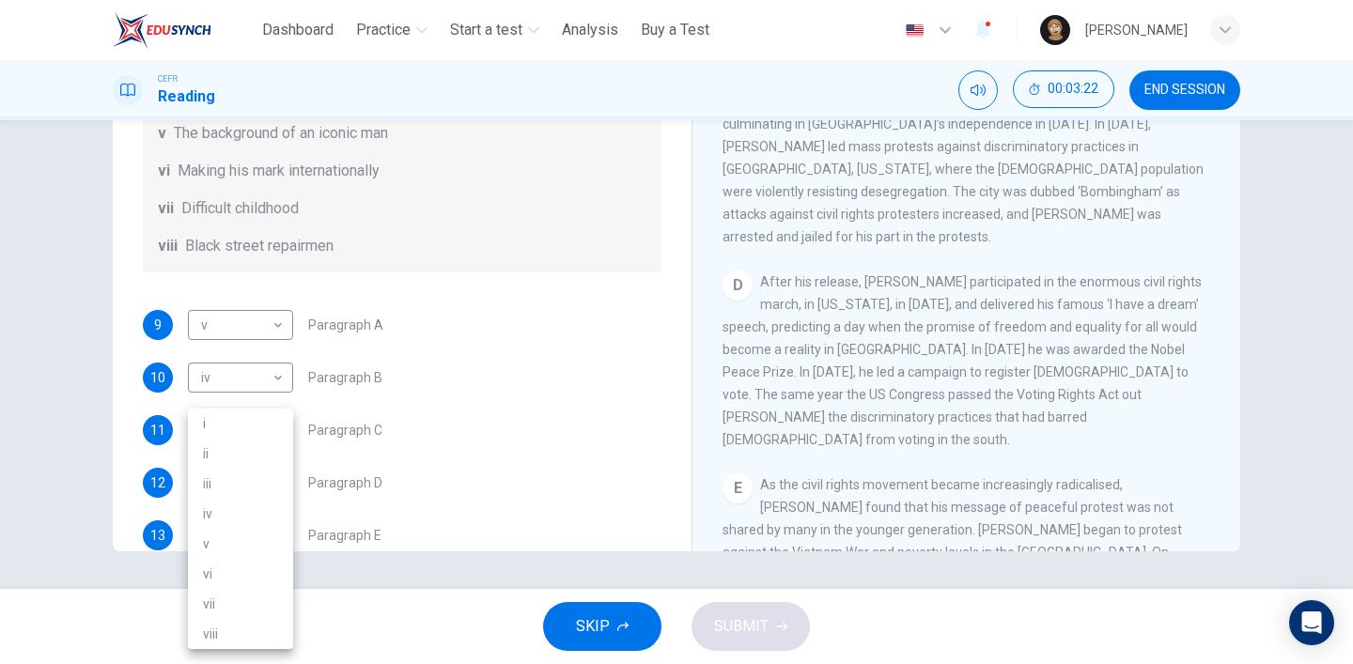
click at [282, 422] on li "i" at bounding box center [240, 424] width 105 height 30
type input "*"
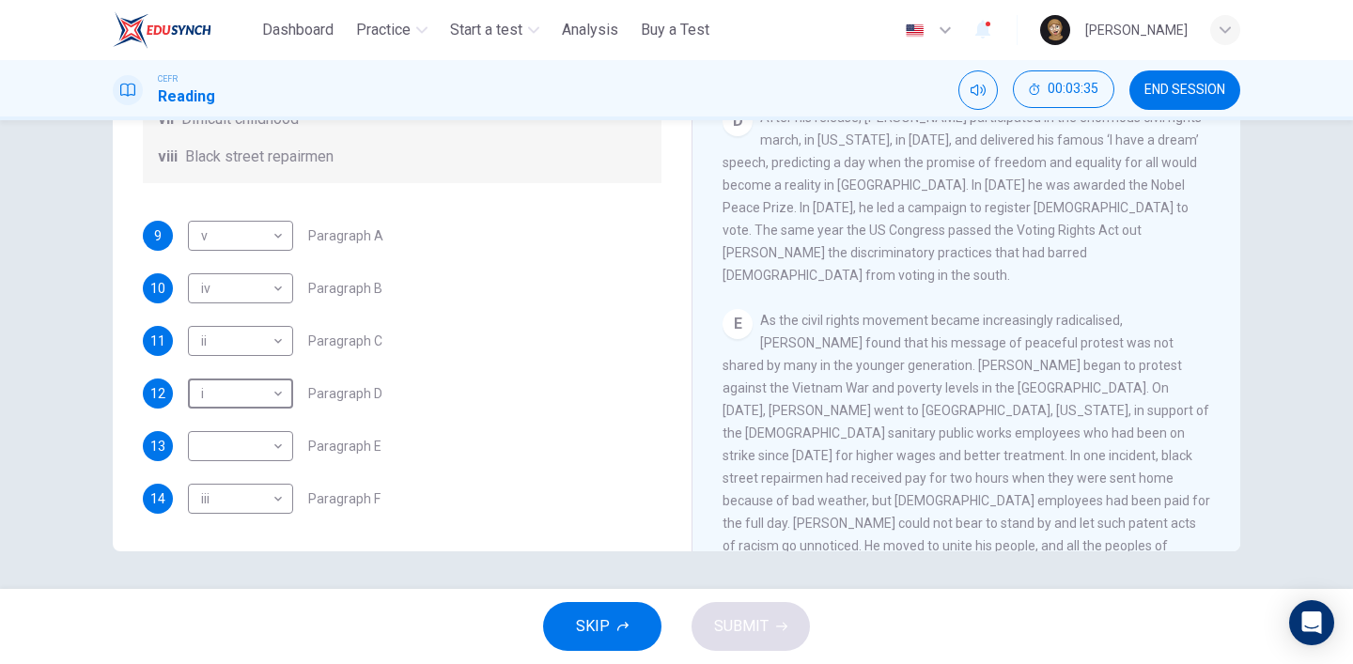
scroll to position [332, 0]
click at [267, 444] on body "This site uses cookies, as explained in our Privacy Policy . If you agree to th…" at bounding box center [676, 332] width 1353 height 664
click at [247, 572] on li "vi" at bounding box center [240, 574] width 105 height 30
type input "**"
click at [735, 638] on span "SUBMIT" at bounding box center [741, 627] width 55 height 26
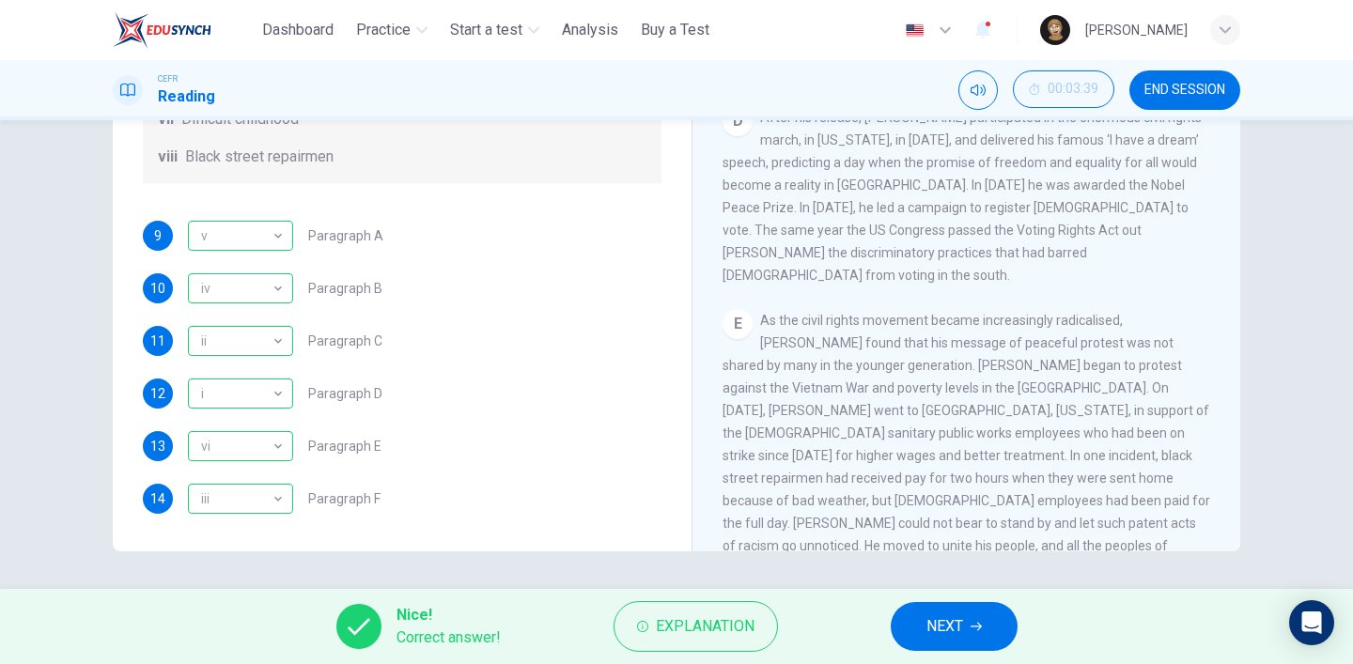
click at [972, 624] on icon "button" at bounding box center [976, 626] width 11 height 11
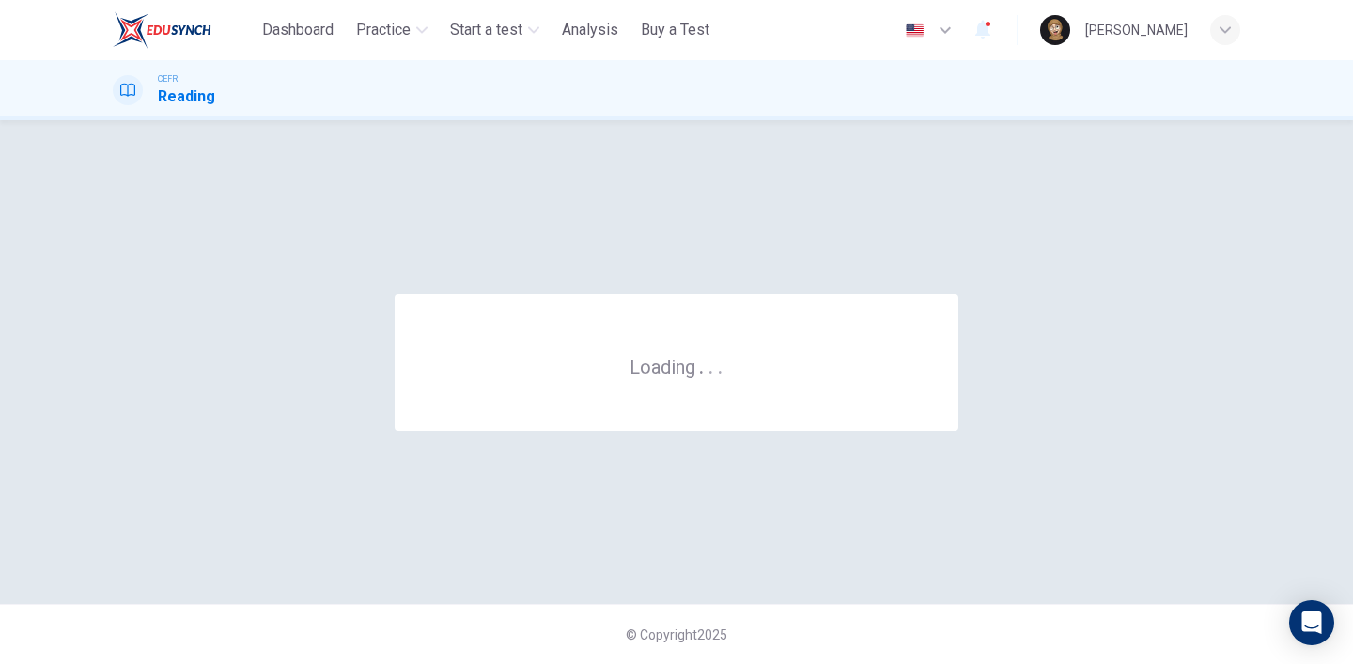
scroll to position [0, 0]
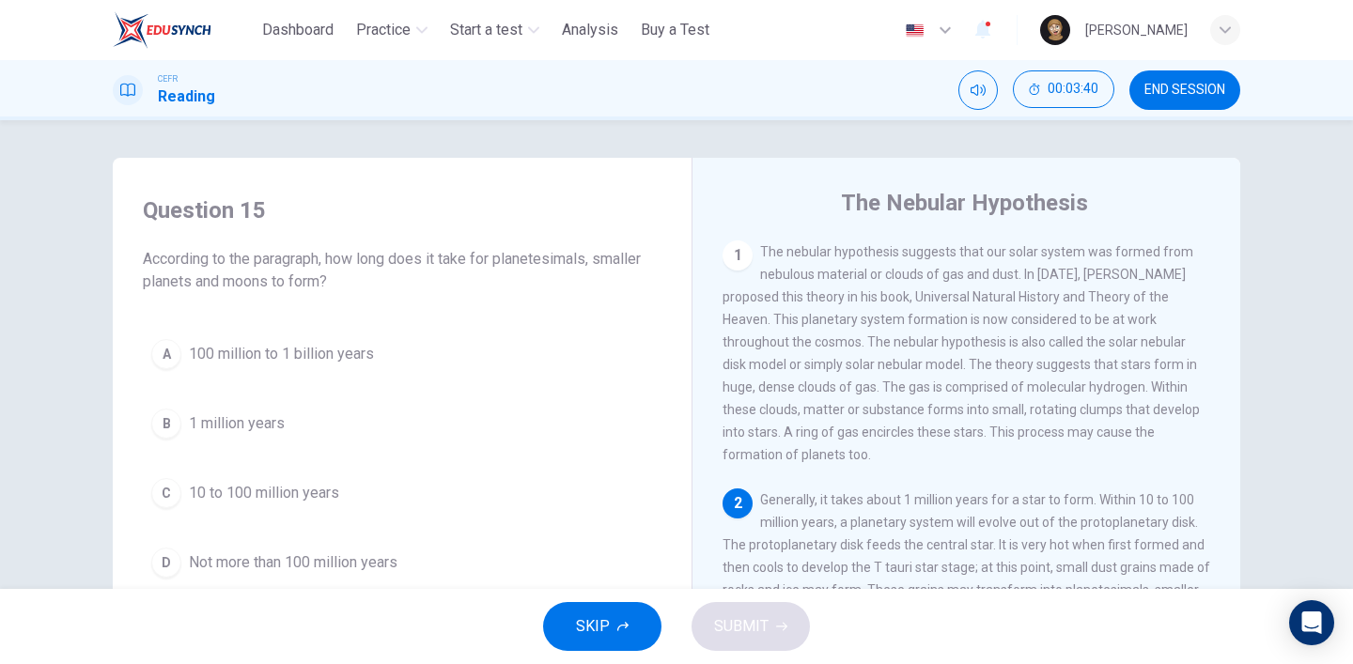
click at [1190, 83] on span "END SESSION" at bounding box center [1185, 90] width 81 height 15
